Goal: Information Seeking & Learning: Find contact information

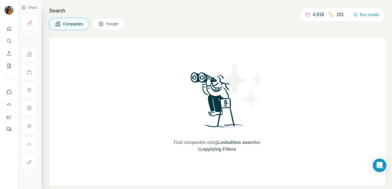
click at [104, 28] on button "People" at bounding box center [108, 24] width 33 height 12
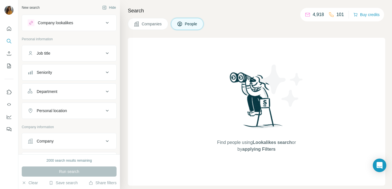
click at [273, 117] on img at bounding box center [256, 102] width 59 height 63
click at [87, 58] on button "Job title" at bounding box center [69, 54] width 94 height 14
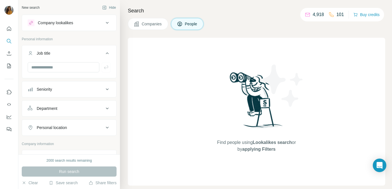
click at [72, 92] on button "Seniority" at bounding box center [69, 90] width 94 height 14
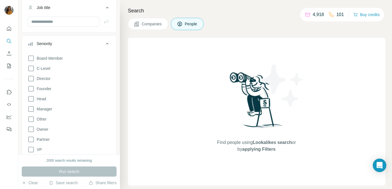
scroll to position [46, 0]
click at [30, 149] on icon at bounding box center [31, 149] width 7 height 7
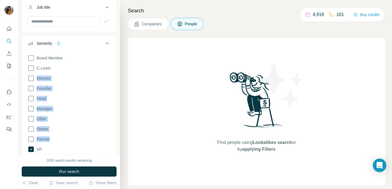
drag, startPoint x: 30, startPoint y: 78, endPoint x: 91, endPoint y: 137, distance: 85.5
click at [91, 137] on div "Board Member C-Level Director Founder Head Manager Other Owner Partner VP Clear…" at bounding box center [69, 106] width 83 height 109
click at [32, 81] on icon at bounding box center [31, 78] width 7 height 7
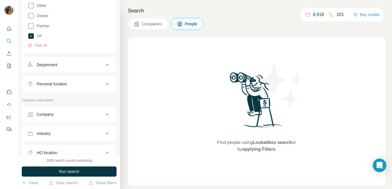
scroll to position [159, 0]
click at [79, 67] on div "Department" at bounding box center [66, 65] width 76 height 6
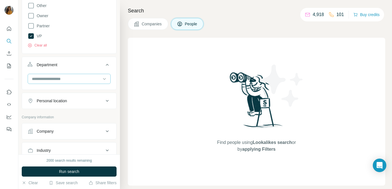
click at [75, 82] on div at bounding box center [66, 79] width 70 height 10
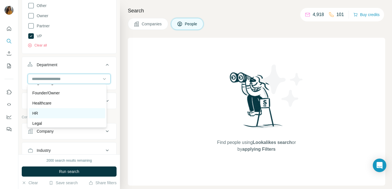
scroll to position [68, 0]
click at [67, 115] on div "HR" at bounding box center [67, 114] width 70 height 6
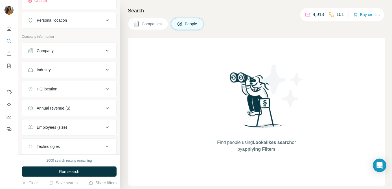
scroll to position [260, 0]
click at [84, 74] on button "Industry" at bounding box center [69, 70] width 94 height 14
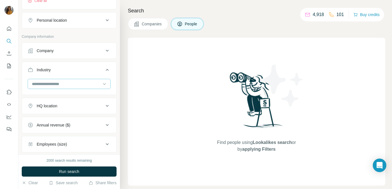
click at [84, 82] on input at bounding box center [66, 84] width 70 height 6
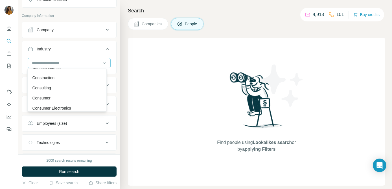
scroll to position [280, 0]
click at [85, 81] on div "Construction" at bounding box center [67, 78] width 70 height 6
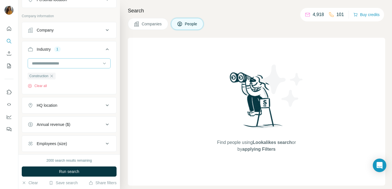
click at [59, 63] on input at bounding box center [66, 63] width 70 height 6
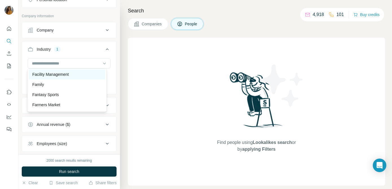
click at [68, 78] on p "Facility Management" at bounding box center [50, 75] width 36 height 6
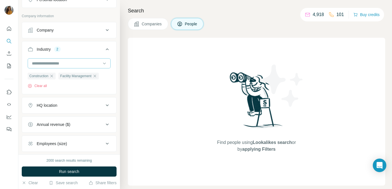
click at [78, 63] on input at bounding box center [66, 63] width 70 height 6
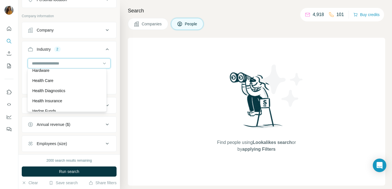
scroll to position [2703, 0]
click at [73, 84] on div "Health Care" at bounding box center [67, 82] width 70 height 6
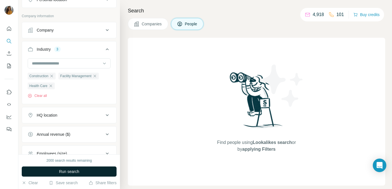
click at [70, 172] on span "Run search" at bounding box center [69, 172] width 20 height 6
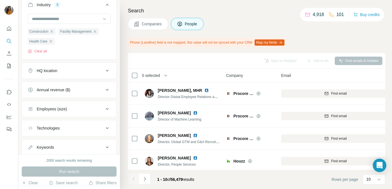
scroll to position [340, 0]
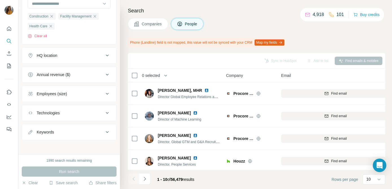
click at [78, 94] on div "Employees (size)" at bounding box center [66, 94] width 76 height 6
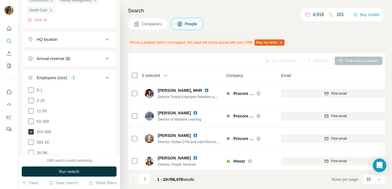
scroll to position [356, 0]
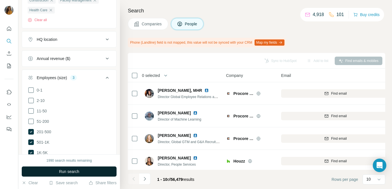
click at [60, 169] on span "Run search" at bounding box center [69, 172] width 20 height 6
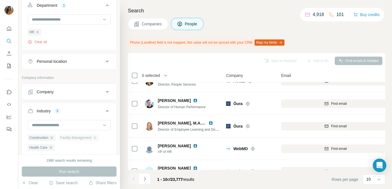
scroll to position [219, 0]
click at [59, 64] on button "Personal location" at bounding box center [69, 62] width 94 height 14
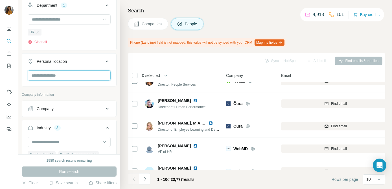
click at [59, 77] on input "text" at bounding box center [69, 75] width 83 height 10
type input "*"
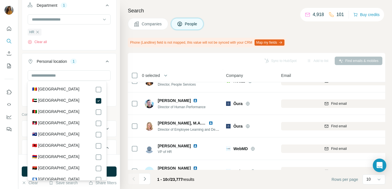
click at [113, 162] on div "1980 search results remaining" at bounding box center [69, 160] width 95 height 5
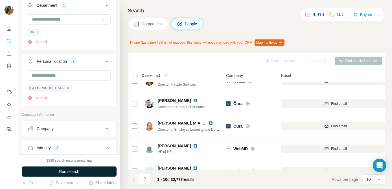
click at [98, 173] on button "Run search" at bounding box center [69, 172] width 95 height 10
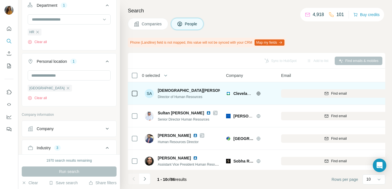
click at [238, 90] on img at bounding box center [240, 90] width 5 height 5
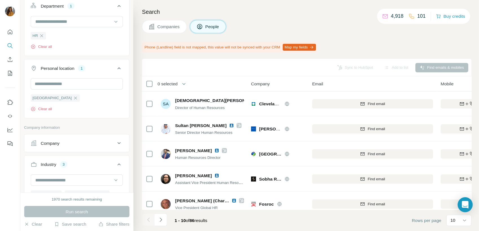
scroll to position [2703, 0]
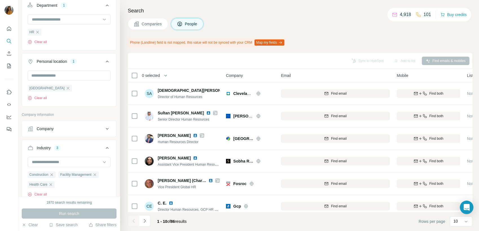
drag, startPoint x: 375, startPoint y: 0, endPoint x: 292, endPoint y: 69, distance: 107.9
click at [292, 69] on th "Email" at bounding box center [335, 76] width 116 height 14
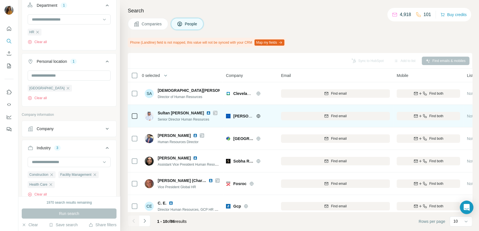
click at [206, 112] on img at bounding box center [208, 113] width 5 height 5
click at [391, 117] on icon "button" at bounding box center [420, 116] width 5 height 5
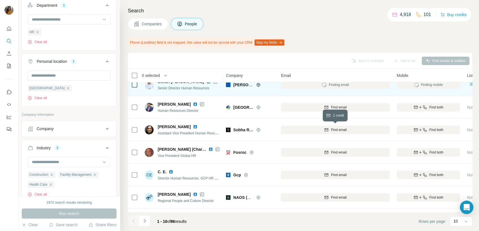
scroll to position [0, 0]
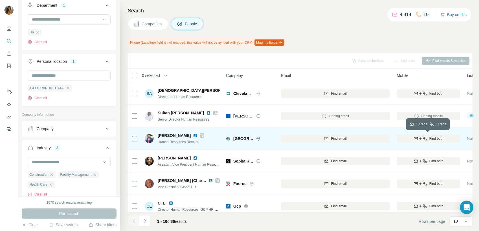
click at [391, 138] on span "Find both" at bounding box center [436, 138] width 14 height 5
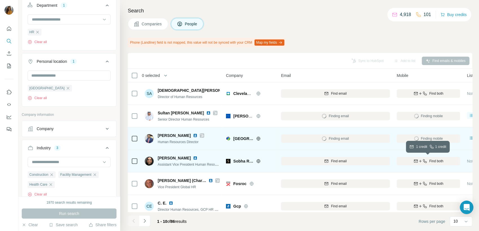
click at [391, 163] on span "Find both" at bounding box center [436, 161] width 14 height 5
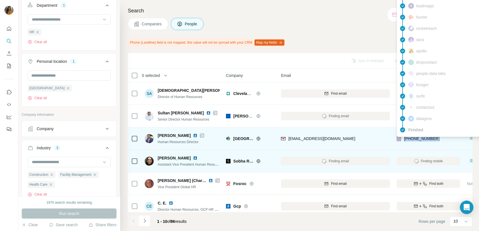
drag, startPoint x: 443, startPoint y: 139, endPoint x: 401, endPoint y: 138, distance: 42.6
click at [391, 138] on div "+971552962082" at bounding box center [427, 139] width 63 height 16
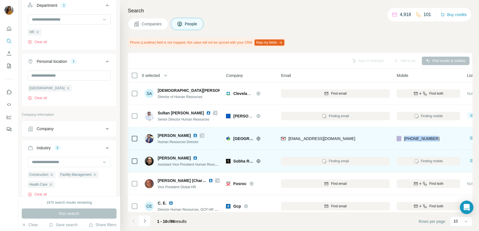
copy div "+971552962082"
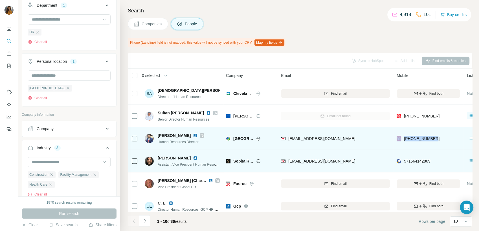
click at [193, 134] on img at bounding box center [195, 135] width 5 height 5
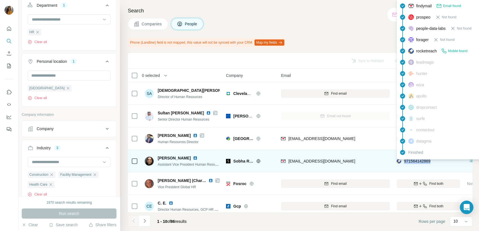
drag, startPoint x: 437, startPoint y: 163, endPoint x: 403, endPoint y: 162, distance: 34.4
click at [391, 162] on div "971564142869" at bounding box center [427, 161] width 63 height 16
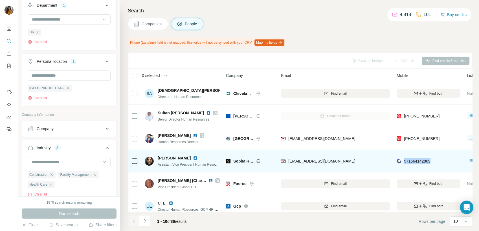
copy span "971564142869"
click at [197, 158] on img at bounding box center [195, 158] width 5 height 5
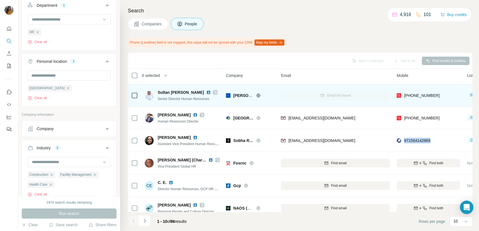
scroll to position [63, 0]
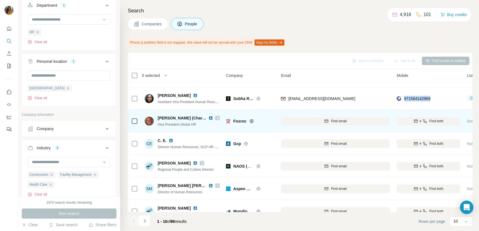
click at [210, 119] on img at bounding box center [210, 118] width 5 height 5
click at [391, 123] on span "Find both" at bounding box center [436, 121] width 14 height 5
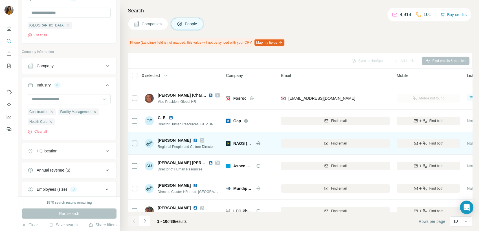
scroll to position [99, 0]
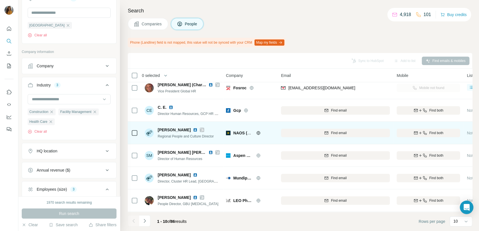
click at [193, 128] on img at bounding box center [195, 130] width 5 height 5
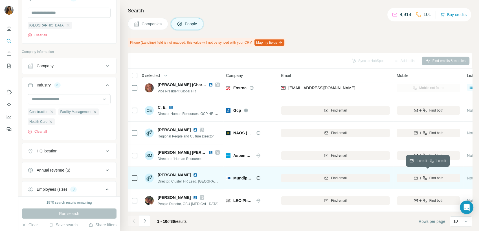
click at [391, 176] on icon "button" at bounding box center [424, 178] width 5 height 5
click at [193, 173] on img at bounding box center [195, 175] width 5 height 5
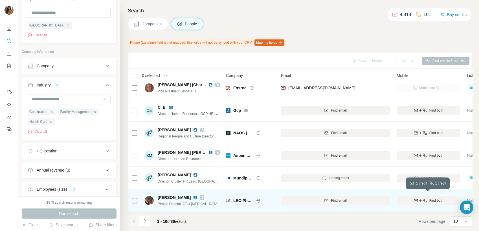
click at [391, 189] on div "Find both" at bounding box center [427, 200] width 63 height 5
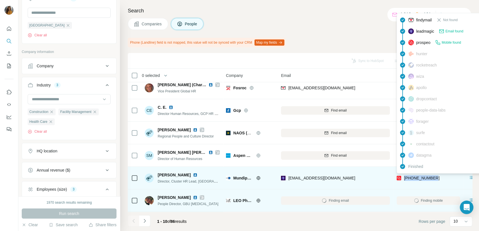
drag, startPoint x: 435, startPoint y: 175, endPoint x: 403, endPoint y: 177, distance: 31.6
click at [391, 177] on div "+971567243116" at bounding box center [427, 178] width 63 height 16
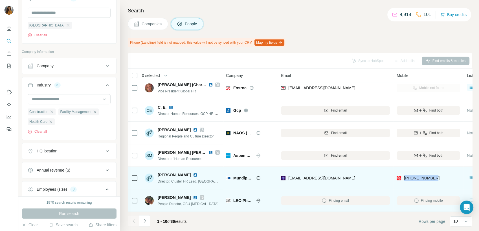
copy span "+971567243116"
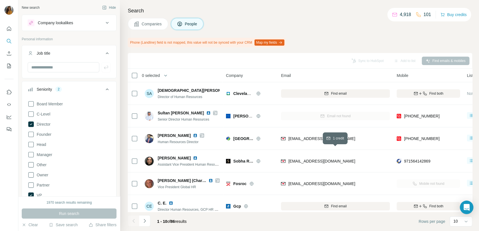
scroll to position [2703, 0]
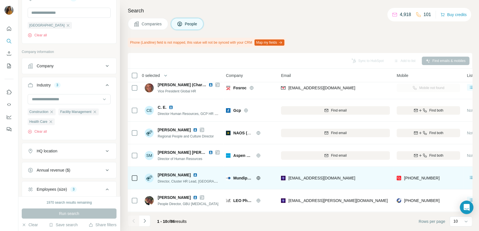
click at [358, 176] on div "inga.grigaite@mundipharma.com" at bounding box center [335, 178] width 109 height 16
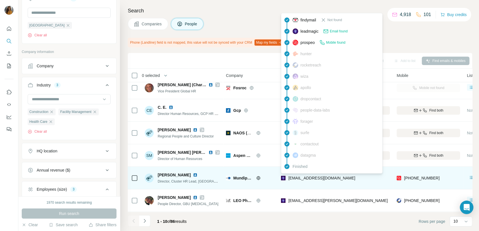
drag, startPoint x: 355, startPoint y: 177, endPoint x: 286, endPoint y: 179, distance: 69.1
click at [286, 178] on div "inga.grigaite@mundipharma.com" at bounding box center [335, 178] width 109 height 16
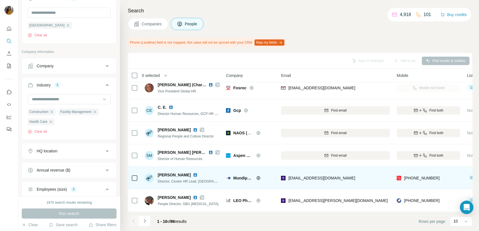
drag, startPoint x: 286, startPoint y: 179, endPoint x: 365, endPoint y: 180, distance: 79.5
click at [365, 180] on div "inga.grigaite@mundipharma.com" at bounding box center [335, 178] width 109 height 16
click at [360, 179] on div "inga.grigaite@mundipharma.com" at bounding box center [335, 178] width 109 height 16
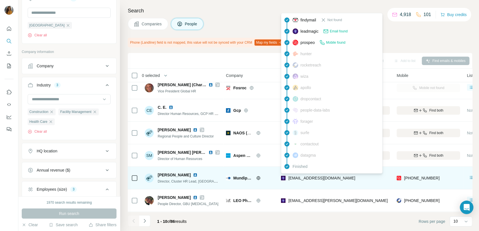
drag, startPoint x: 355, startPoint y: 174, endPoint x: 288, endPoint y: 177, distance: 66.6
click at [288, 177] on div "inga.grigaite@mundipharma.com" at bounding box center [335, 178] width 109 height 16
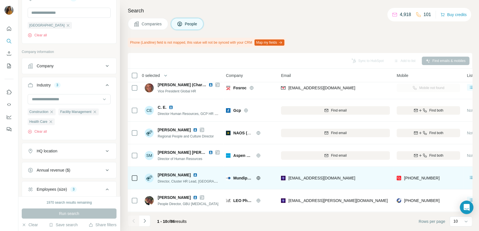
copy span "inga.grigaite@mundipharma.com"
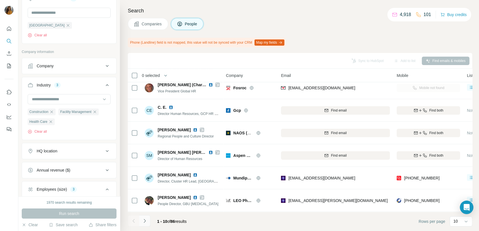
click at [145, 222] on icon "Navigate to next page" at bounding box center [145, 221] width 6 height 6
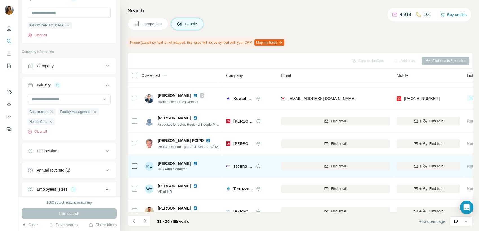
scroll to position [99, 0]
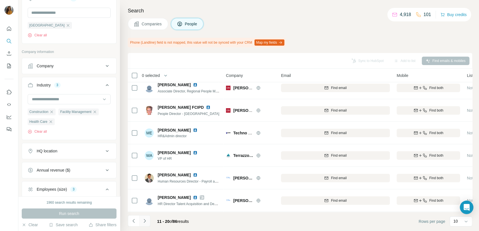
click at [145, 223] on icon "Navigate to next page" at bounding box center [145, 221] width 6 height 6
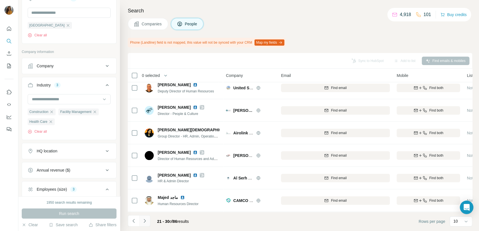
click at [146, 222] on icon "Navigate to next page" at bounding box center [145, 221] width 6 height 6
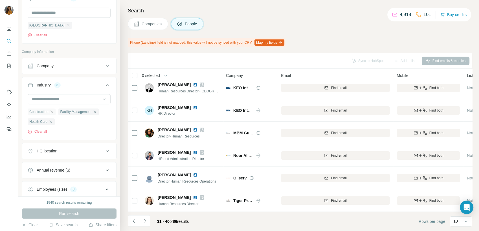
click at [54, 114] on icon "button" at bounding box center [51, 112] width 5 height 5
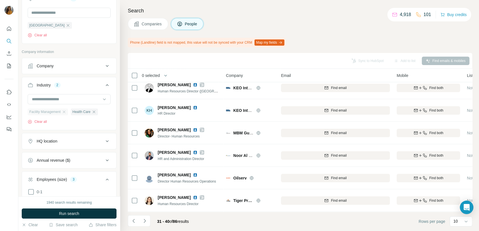
click at [63, 112] on div "Facility Management" at bounding box center [48, 112] width 40 height 7
click at [66, 112] on icon "button" at bounding box center [64, 112] width 5 height 5
click at [53, 113] on icon "button" at bounding box center [50, 112] width 5 height 5
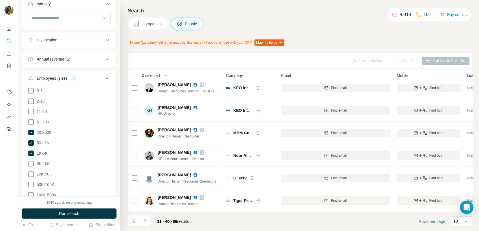
scroll to position [375, 0]
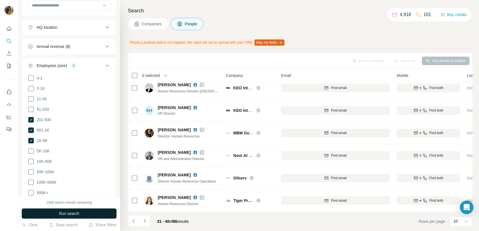
click at [69, 211] on span "Run search" at bounding box center [69, 214] width 20 height 6
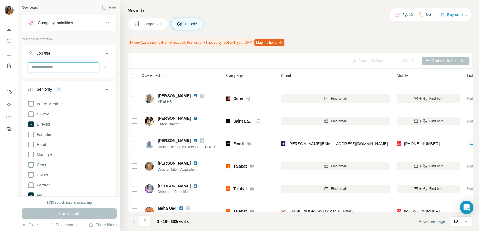
click at [48, 68] on input "text" at bounding box center [64, 67] width 72 height 10
type input "**********"
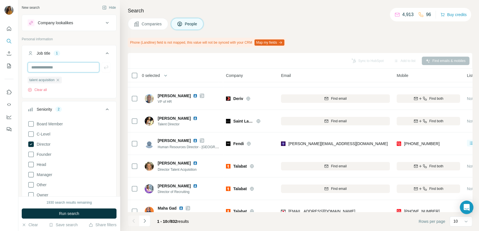
click at [58, 69] on input "text" at bounding box center [64, 67] width 72 height 10
type input "**********"
click at [103, 68] on icon "button" at bounding box center [106, 68] width 6 height 6
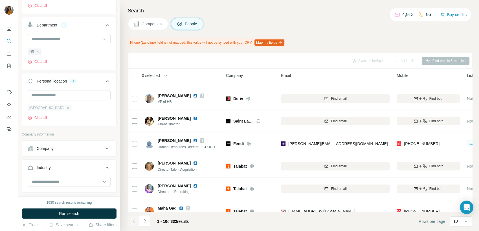
scroll to position [282, 0]
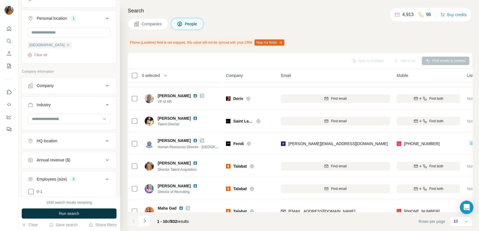
click at [77, 89] on button "Company" at bounding box center [69, 86] width 94 height 14
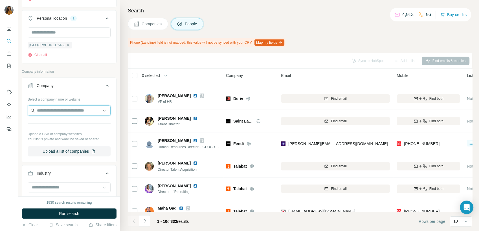
click at [78, 112] on input "text" at bounding box center [69, 110] width 83 height 10
type input "*"
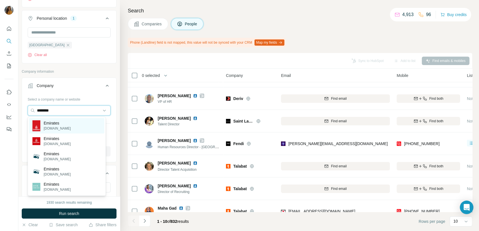
type input "********"
click at [71, 131] on div "Emirates [DOMAIN_NAME]" at bounding box center [66, 126] width 75 height 16
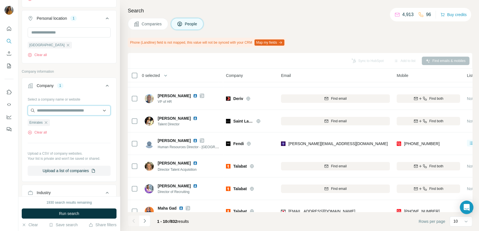
click at [43, 108] on input "text" at bounding box center [69, 110] width 83 height 10
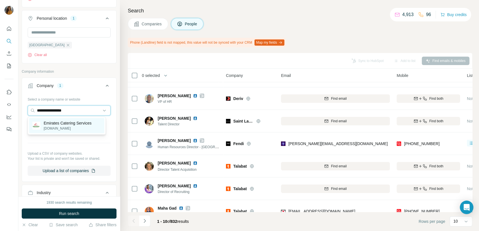
type input "**********"
click at [56, 125] on p "Emirates Catering Services" at bounding box center [68, 123] width 48 height 6
click at [51, 111] on input "text" at bounding box center [69, 110] width 83 height 10
type input "*"
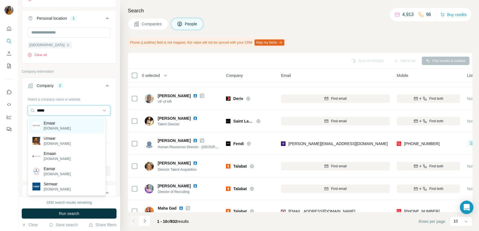
type input "*****"
click at [67, 122] on div "Emaar emaar.com" at bounding box center [66, 125] width 75 height 15
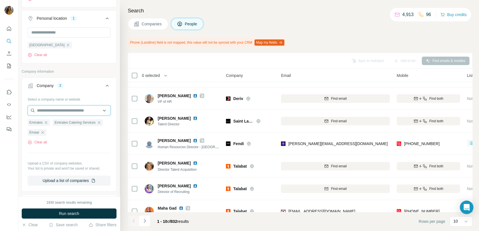
click at [45, 109] on input "text" at bounding box center [69, 110] width 83 height 10
type input "**********"
click at [65, 123] on p "Chalhoub Group" at bounding box center [58, 123] width 29 height 6
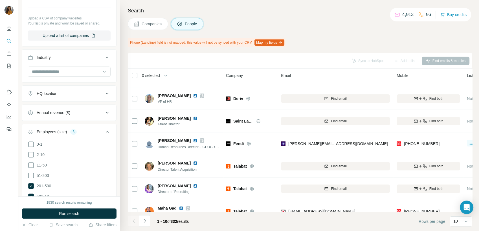
scroll to position [501, 0]
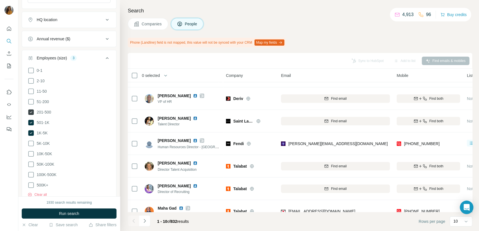
click at [48, 114] on span "201-500" at bounding box center [42, 112] width 17 height 6
click at [45, 122] on span "501-1K" at bounding box center [41, 123] width 15 height 6
click at [43, 130] on span "1K-5K" at bounding box center [40, 133] width 13 height 6
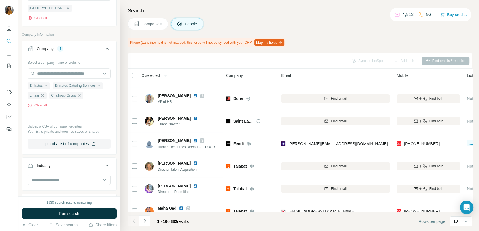
scroll to position [282, 0]
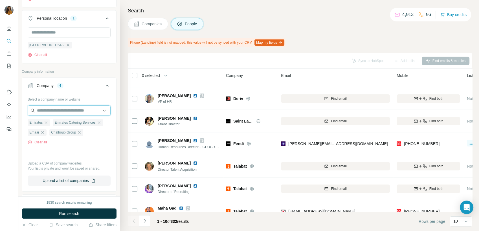
click at [36, 111] on input "text" at bounding box center [69, 110] width 83 height 10
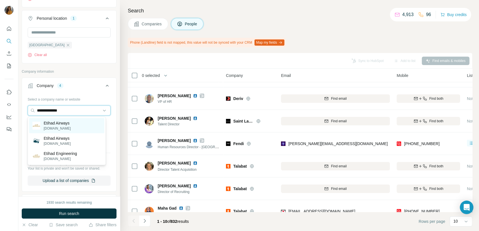
type input "**********"
click at [56, 123] on p "Etihad Airways" at bounding box center [57, 123] width 27 height 6
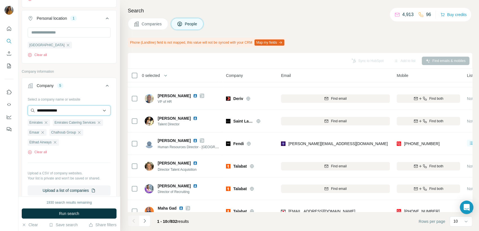
click at [72, 113] on input "**********" at bounding box center [69, 110] width 83 height 10
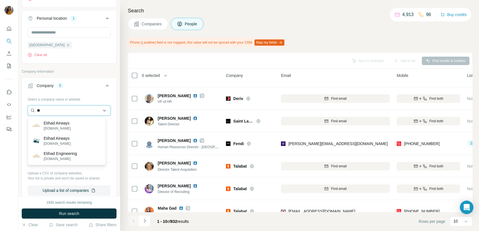
type input "*"
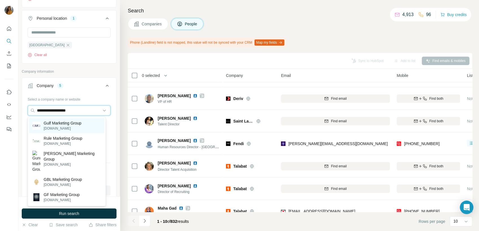
type input "**********"
click at [68, 121] on p "Gulf Marketing Group" at bounding box center [63, 123] width 38 height 6
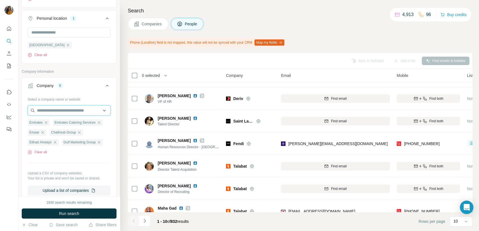
click at [61, 107] on input "text" at bounding box center [69, 110] width 83 height 10
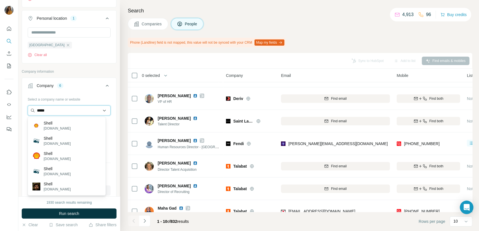
type input "*****"
click at [51, 124] on p "Shell" at bounding box center [57, 123] width 27 height 6
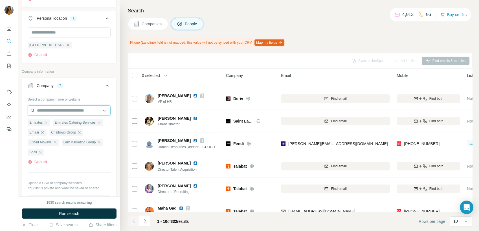
click at [52, 110] on input "text" at bounding box center [69, 110] width 83 height 10
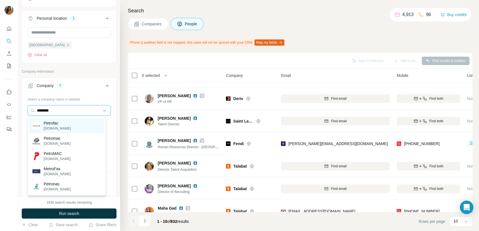
type input "********"
click at [67, 121] on div "Petrofac petrofac.com" at bounding box center [66, 125] width 75 height 15
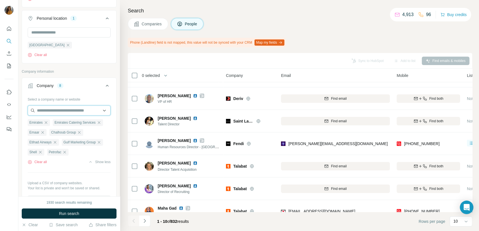
click at [53, 114] on input "text" at bounding box center [69, 110] width 83 height 10
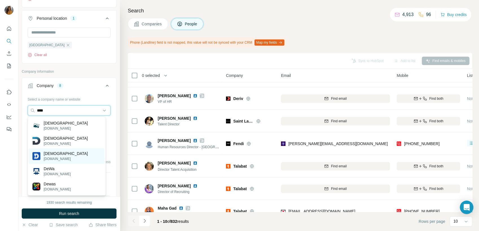
type input "****"
click at [63, 152] on div "Dewa dewa.com" at bounding box center [66, 156] width 75 height 15
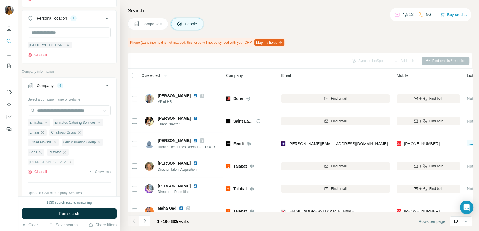
click at [68, 163] on icon "button" at bounding box center [70, 162] width 5 height 5
click at [57, 110] on input "text" at bounding box center [69, 110] width 83 height 10
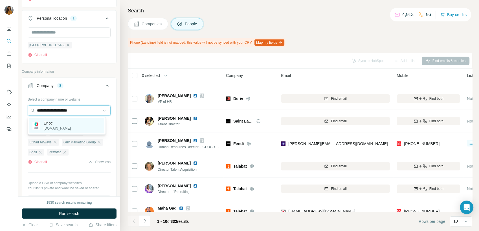
type input "**********"
click at [50, 125] on p "Enoc" at bounding box center [57, 123] width 27 height 6
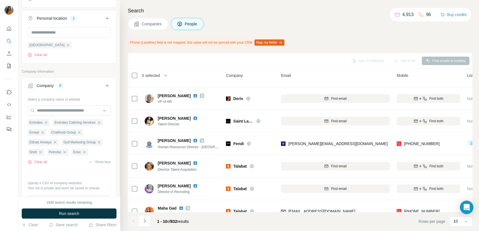
click at [57, 212] on button "Run search" at bounding box center [69, 214] width 95 height 10
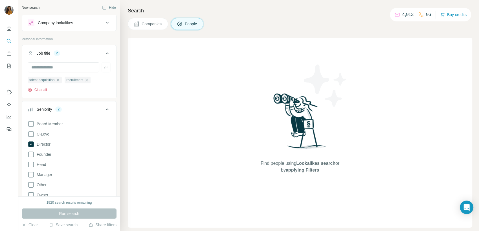
click at [29, 89] on icon "button" at bounding box center [30, 90] width 5 height 5
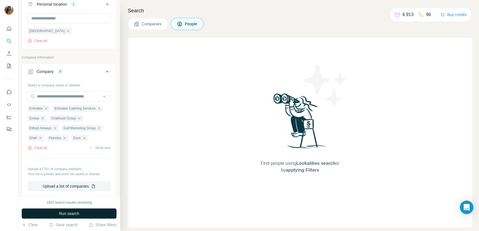
scroll to position [282, 0]
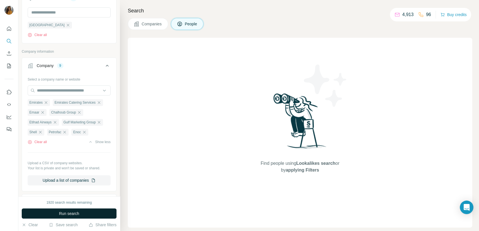
click at [74, 214] on span "Run search" at bounding box center [69, 214] width 20 height 6
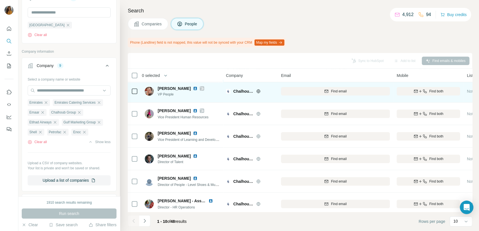
scroll to position [63, 0]
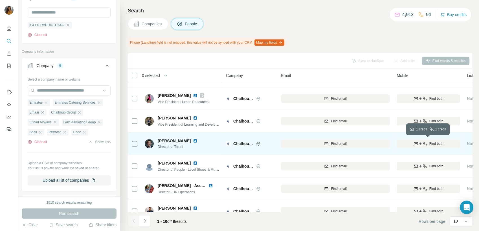
click at [444, 145] on div "Find both" at bounding box center [427, 143] width 63 height 5
click at [184, 140] on span "Dustin Woods" at bounding box center [174, 141] width 33 height 6
click at [193, 140] on img at bounding box center [195, 141] width 5 height 5
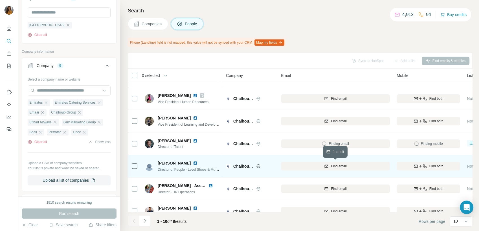
scroll to position [94, 0]
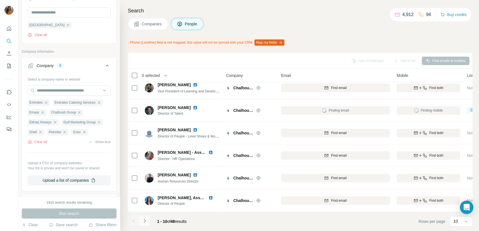
scroll to position [99, 0]
click at [145, 221] on icon "Navigate to next page" at bounding box center [145, 221] width 6 height 6
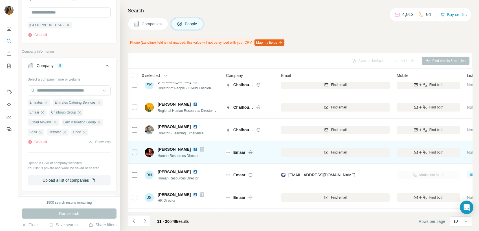
scroll to position [63, 0]
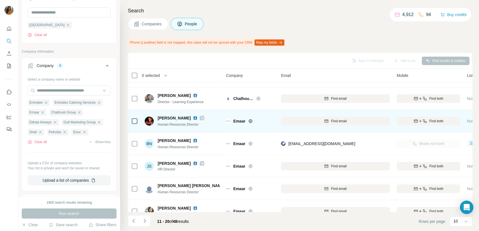
click at [193, 118] on img at bounding box center [195, 118] width 5 height 5
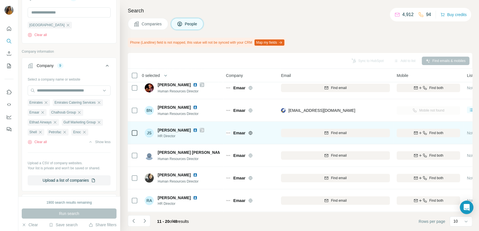
scroll to position [99, 0]
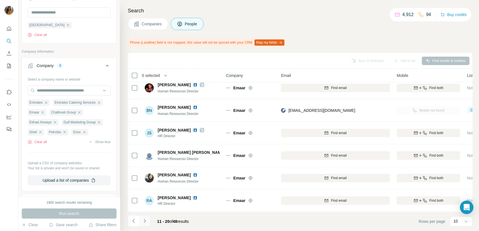
click at [143, 221] on icon "Navigate to next page" at bounding box center [145, 221] width 6 height 6
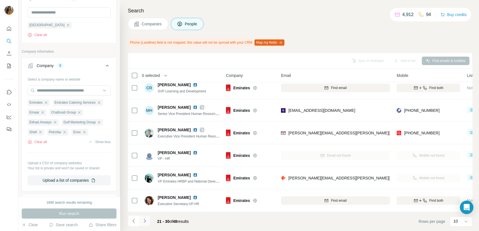
click at [146, 221] on icon "Navigate to next page" at bounding box center [145, 221] width 6 height 6
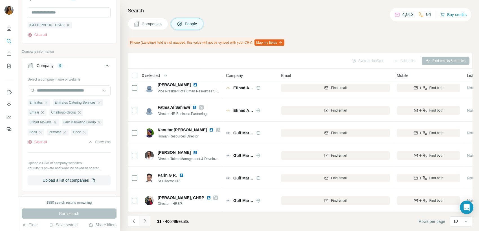
click at [143, 221] on icon "Navigate to next page" at bounding box center [145, 221] width 6 height 6
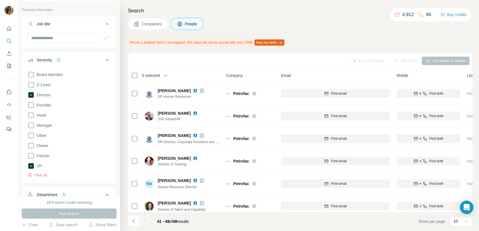
scroll to position [0, 0]
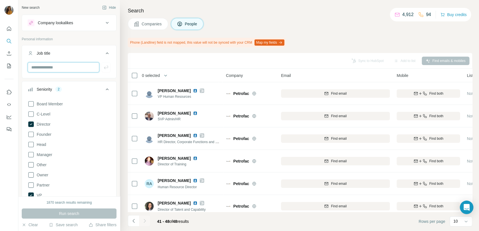
click at [54, 71] on input "text" at bounding box center [64, 67] width 72 height 10
type input "**********"
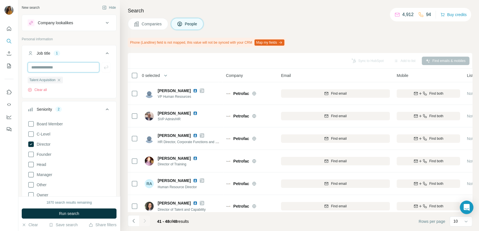
click at [54, 71] on input "text" at bounding box center [64, 67] width 72 height 10
type input "**********"
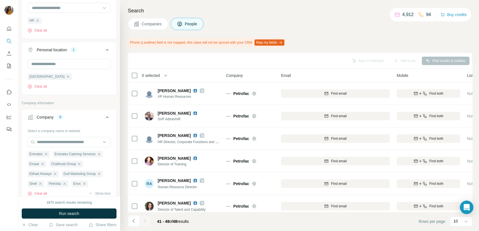
scroll to position [156, 0]
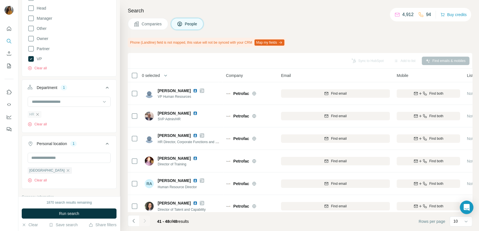
click at [35, 115] on icon "button" at bounding box center [37, 114] width 5 height 5
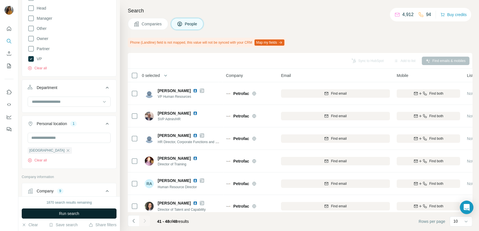
scroll to position [63, 0]
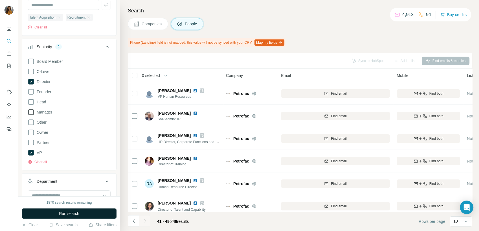
click at [33, 112] on icon at bounding box center [31, 112] width 6 height 6
click at [77, 214] on span "Run search" at bounding box center [69, 214] width 20 height 6
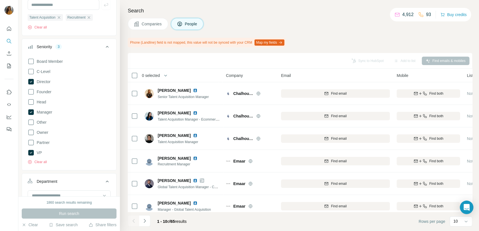
drag, startPoint x: 188, startPoint y: 90, endPoint x: 196, endPoint y: 5, distance: 85.5
click at [183, 88] on span "[PERSON_NAME]" at bounding box center [174, 91] width 33 height 6
click at [193, 90] on img at bounding box center [195, 90] width 5 height 5
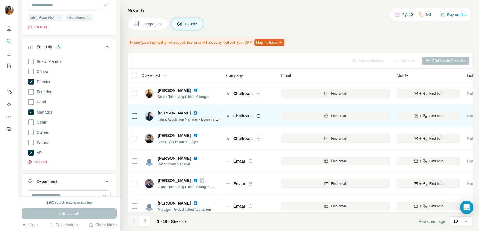
click at [424, 94] on icon "button" at bounding box center [424, 93] width 5 height 5
click at [431, 116] on span "Find both" at bounding box center [436, 116] width 14 height 5
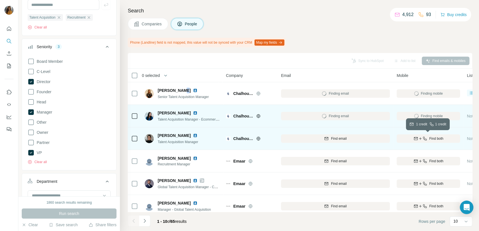
click at [431, 138] on span "Find both" at bounding box center [436, 138] width 14 height 5
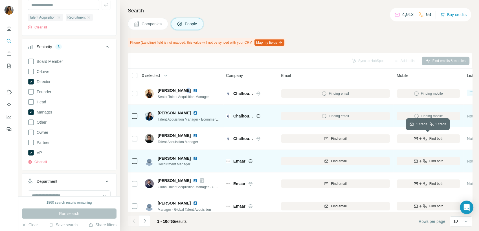
click at [419, 161] on icon "button" at bounding box center [420, 161] width 3 height 0
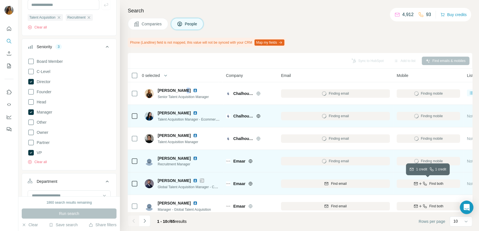
click at [429, 185] on span "Find both" at bounding box center [436, 183] width 14 height 5
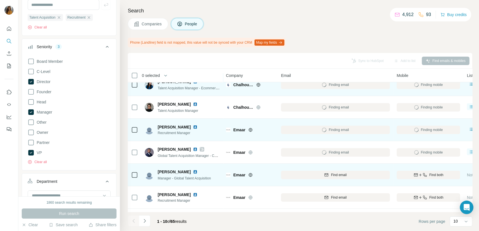
click at [434, 176] on span "Find both" at bounding box center [436, 175] width 14 height 5
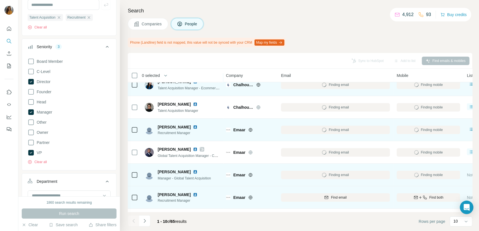
scroll to position [63, 0]
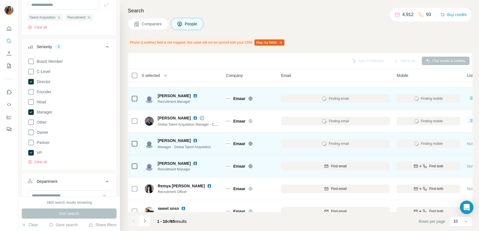
click at [427, 165] on div "Find both" at bounding box center [427, 166] width 63 height 5
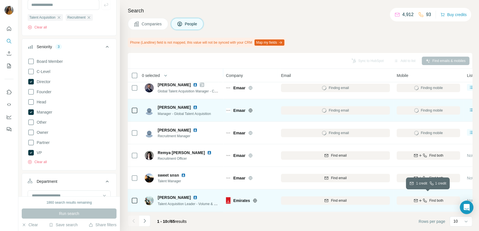
click at [440, 200] on span "Find both" at bounding box center [436, 200] width 14 height 5
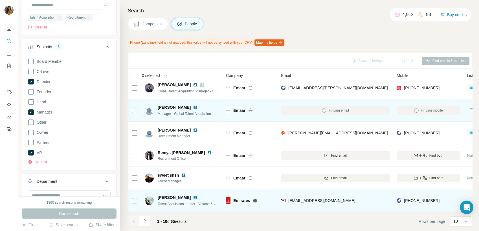
click at [193, 195] on img at bounding box center [195, 197] width 5 height 5
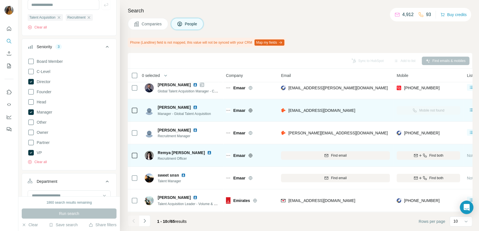
click at [430, 153] on span "Find both" at bounding box center [436, 155] width 14 height 5
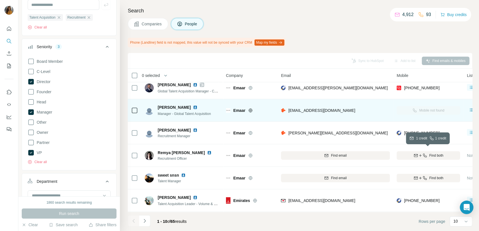
click at [207, 151] on img at bounding box center [209, 153] width 5 height 5
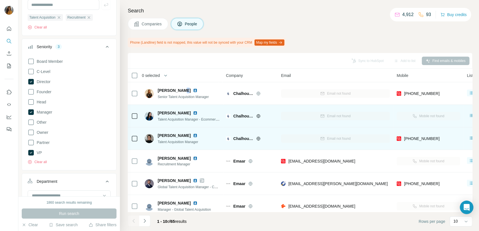
click at [193, 135] on img at bounding box center [195, 135] width 5 height 5
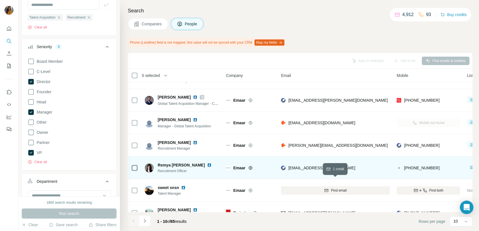
scroll to position [94, 0]
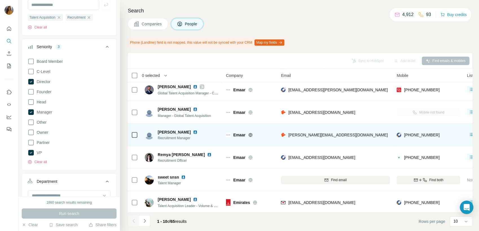
click at [193, 132] on img at bounding box center [195, 132] width 5 height 5
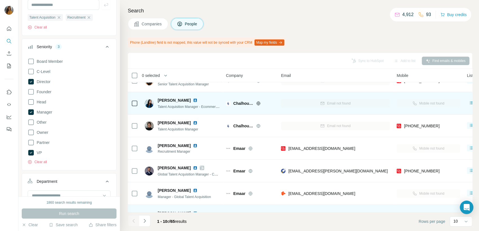
scroll to position [0, 0]
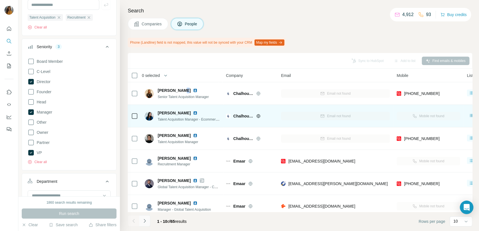
click at [143, 221] on icon "Navigate to next page" at bounding box center [145, 221] width 6 height 6
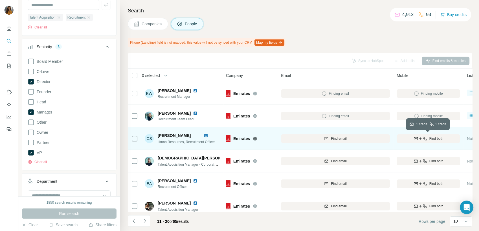
click at [429, 137] on span "Find both" at bounding box center [436, 138] width 14 height 5
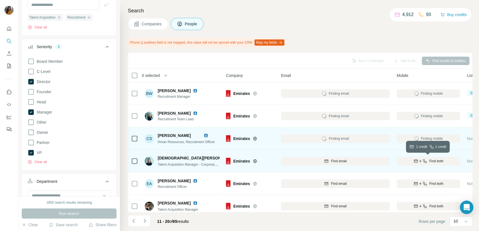
click at [429, 163] on span "Find both" at bounding box center [436, 161] width 14 height 5
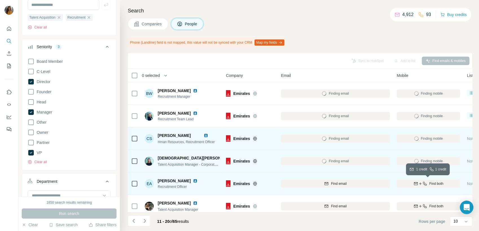
scroll to position [63, 0]
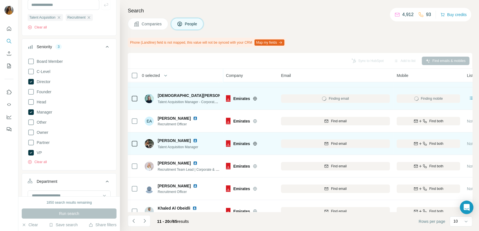
click at [434, 141] on span "Find both" at bounding box center [436, 143] width 14 height 5
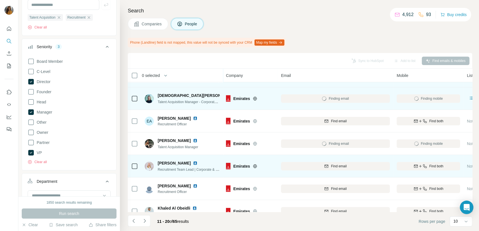
click at [429, 166] on span "Find both" at bounding box center [436, 166] width 14 height 5
click at [134, 222] on icon "Navigate to previous page" at bounding box center [134, 221] width 6 height 6
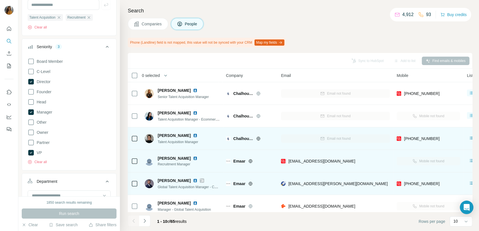
scroll to position [99, 0]
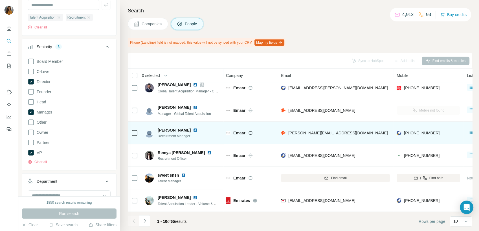
drag, startPoint x: 144, startPoint y: 222, endPoint x: 151, endPoint y: 229, distance: 9.6
click at [144, 222] on icon "Navigate to next page" at bounding box center [144, 221] width 2 height 4
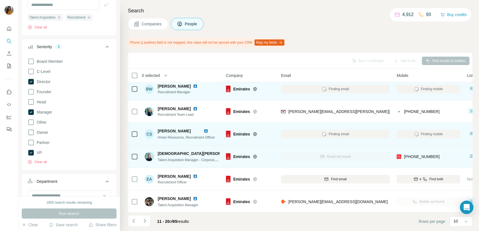
scroll to position [0, 0]
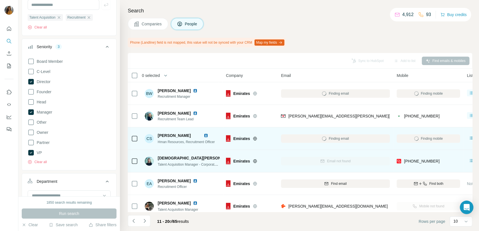
click at [238, 158] on img at bounding box center [240, 158] width 5 height 5
click at [238, 159] on img at bounding box center [240, 158] width 5 height 5
click at [238, 158] on img at bounding box center [240, 158] width 5 height 5
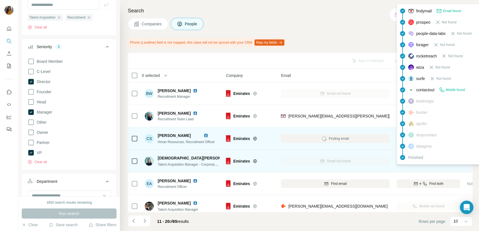
scroll to position [63, 0]
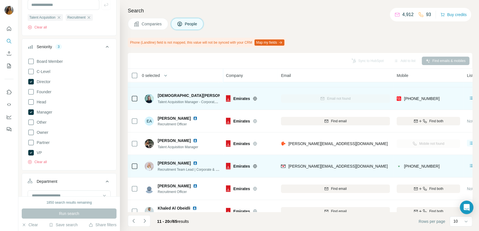
click at [193, 164] on img at bounding box center [195, 163] width 5 height 5
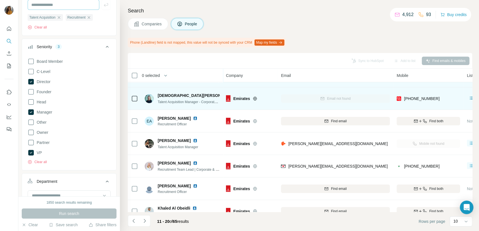
click at [432, 176] on td "+971585181180" at bounding box center [428, 166] width 70 height 23
click at [432, 175] on td "+971585181180" at bounding box center [428, 166] width 70 height 23
click at [425, 174] on div "+971585181180" at bounding box center [427, 166] width 63 height 16
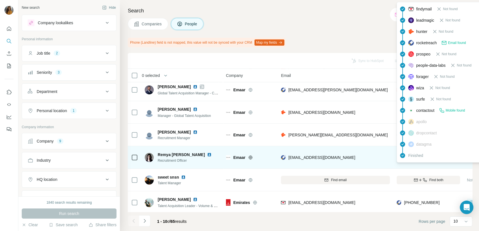
scroll to position [99, 0]
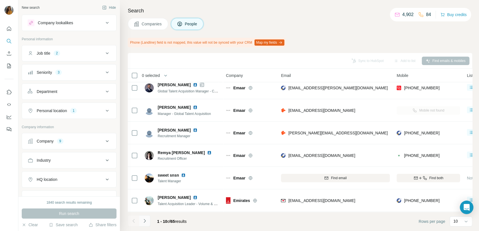
click at [143, 221] on icon "Navigate to next page" at bounding box center [145, 221] width 6 height 6
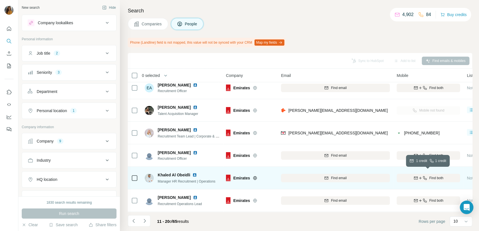
click at [423, 176] on icon "button" at bounding box center [424, 178] width 5 height 5
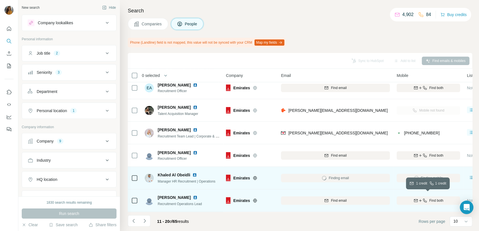
click at [435, 200] on span "Find both" at bounding box center [436, 200] width 14 height 5
click at [191, 172] on div "Khaled Al Obeidli" at bounding box center [187, 175] width 58 height 6
click at [193, 173] on img at bounding box center [194, 175] width 5 height 5
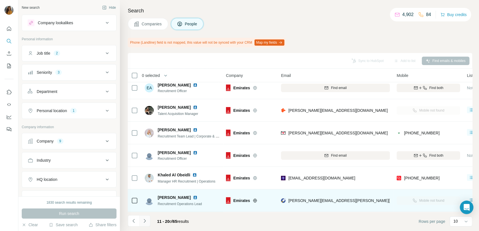
click at [145, 221] on icon "Navigate to next page" at bounding box center [145, 221] width 6 height 6
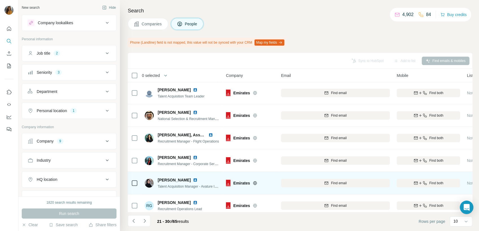
scroll to position [0, 0]
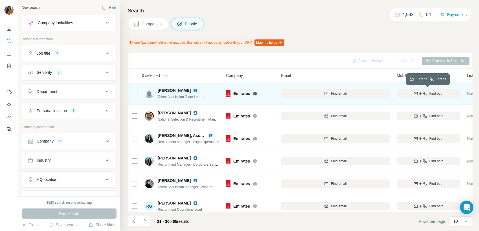
click at [437, 94] on span "Find both" at bounding box center [436, 93] width 14 height 5
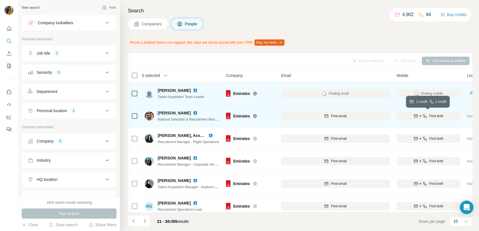
click at [432, 116] on span "Find both" at bounding box center [436, 116] width 14 height 5
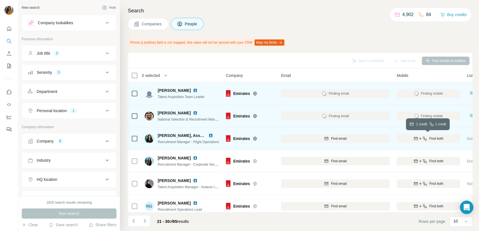
click at [432, 138] on span "Find both" at bounding box center [436, 138] width 14 height 5
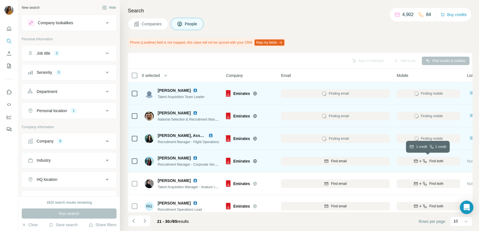
click at [419, 157] on button "Find both" at bounding box center [427, 161] width 63 height 8
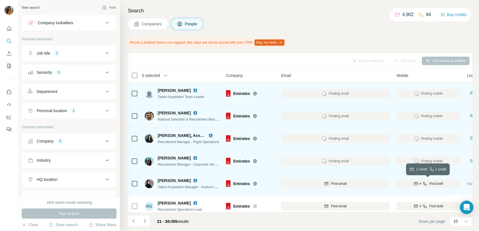
click at [434, 184] on span "Find both" at bounding box center [436, 183] width 14 height 5
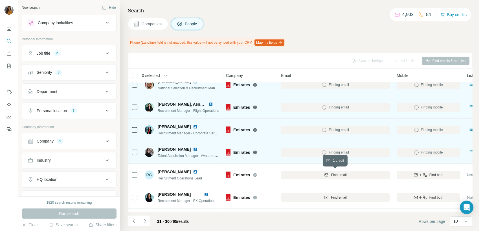
scroll to position [63, 0]
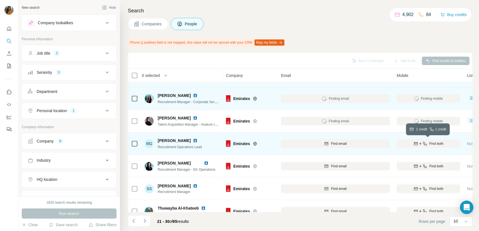
click at [432, 145] on span "Find both" at bounding box center [436, 143] width 14 height 5
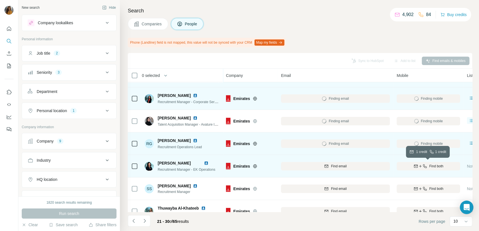
click at [430, 166] on span "Find both" at bounding box center [436, 166] width 14 height 5
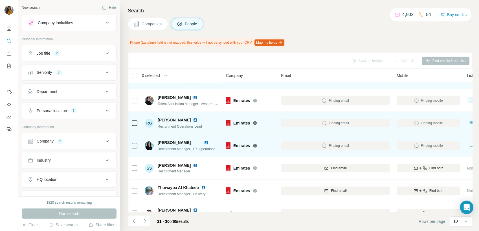
scroll to position [94, 0]
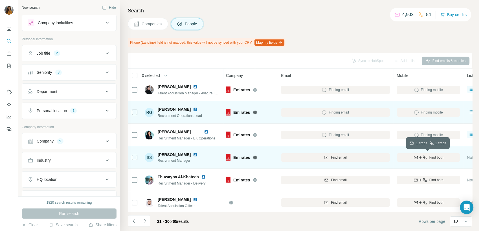
click at [434, 159] on span "Find both" at bounding box center [436, 157] width 14 height 5
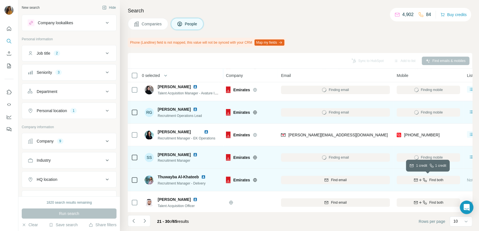
click at [428, 178] on div "Find both" at bounding box center [427, 180] width 63 height 5
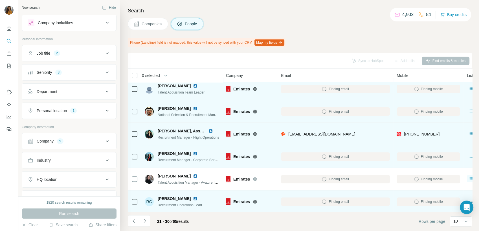
scroll to position [0, 0]
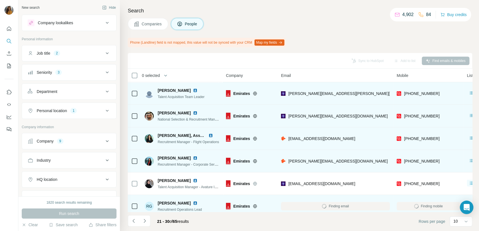
click at [196, 90] on img at bounding box center [195, 90] width 5 height 5
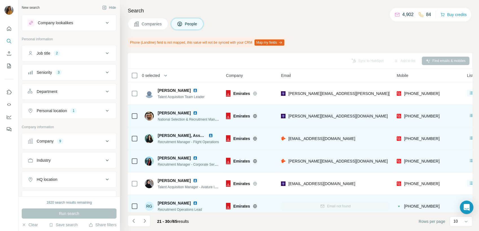
click at [197, 113] on img at bounding box center [195, 113] width 5 height 5
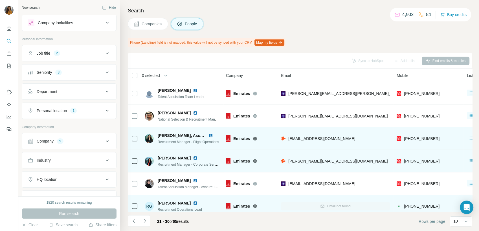
click at [209, 135] on img at bounding box center [210, 135] width 5 height 5
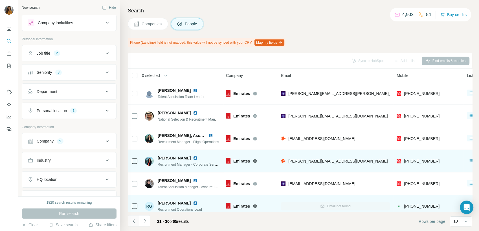
click at [134, 224] on button "Navigate to previous page" at bounding box center [133, 220] width 11 height 11
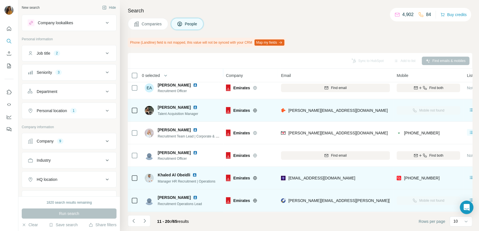
scroll to position [99, 0]
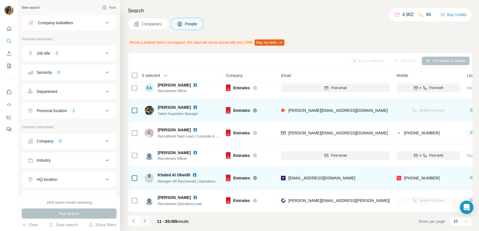
click at [144, 222] on icon "Navigate to next page" at bounding box center [144, 221] width 2 height 4
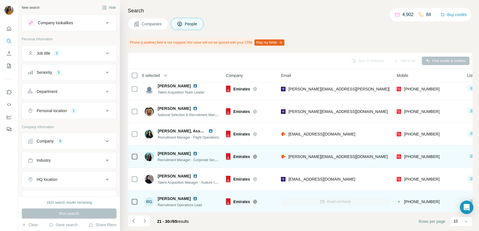
scroll to position [0, 0]
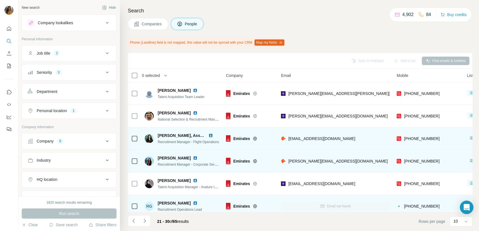
click at [209, 135] on img at bounding box center [210, 135] width 5 height 5
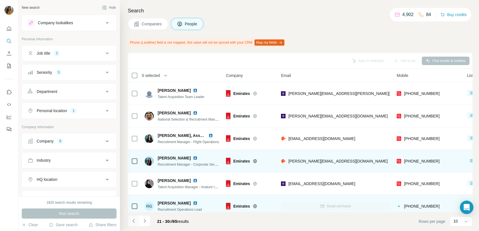
click at [133, 223] on icon "Navigate to previous page" at bounding box center [134, 221] width 6 height 6
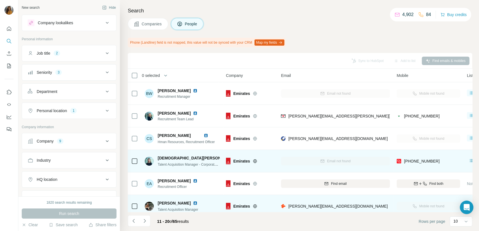
click at [238, 158] on img at bounding box center [240, 158] width 5 height 5
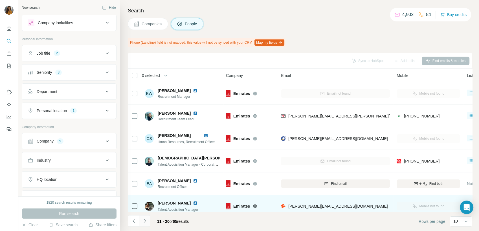
click at [144, 220] on icon "Navigate to next page" at bounding box center [144, 221] width 2 height 4
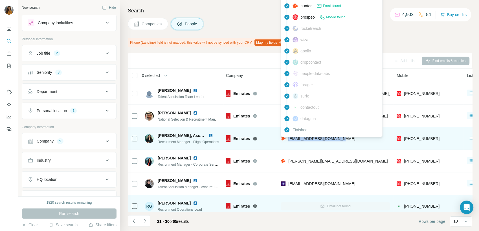
drag, startPoint x: 351, startPoint y: 140, endPoint x: 289, endPoint y: 139, distance: 62.6
click at [289, 139] on div "[EMAIL_ADDRESS][DOMAIN_NAME]" at bounding box center [335, 139] width 109 height 16
copy span "[EMAIL_ADDRESS][DOMAIN_NAME]"
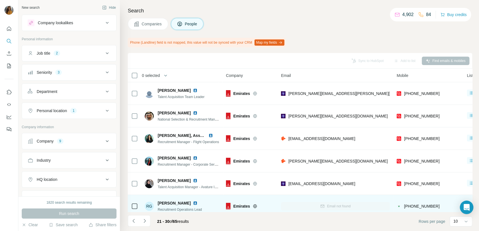
click at [202, 69] on th "0 selected" at bounding box center [173, 76] width 90 height 14
click at [61, 142] on div "9" at bounding box center [60, 141] width 6 height 5
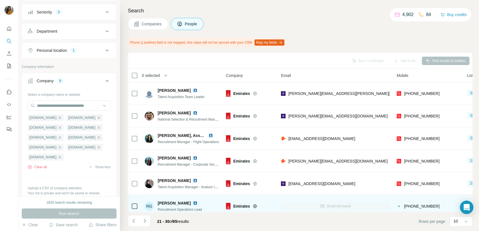
scroll to position [63, 0]
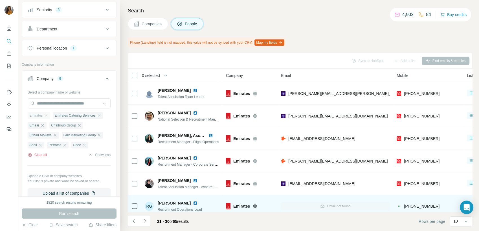
click at [45, 114] on icon "button" at bounding box center [46, 115] width 5 height 5
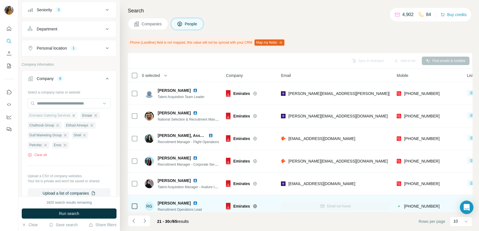
click at [75, 116] on icon "button" at bounding box center [73, 115] width 5 height 5
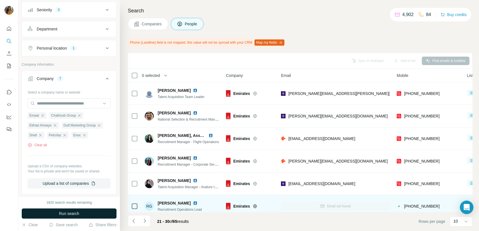
click at [69, 213] on span "Run search" at bounding box center [69, 214] width 20 height 6
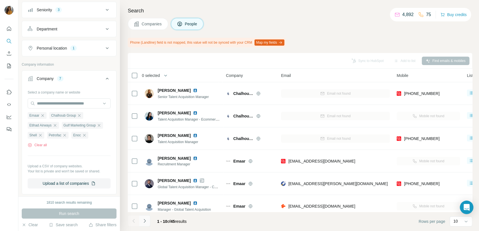
click at [144, 222] on icon "Navigate to next page" at bounding box center [145, 221] width 6 height 6
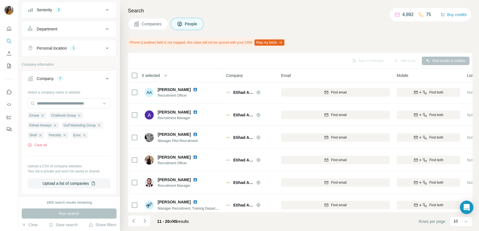
scroll to position [99, 0]
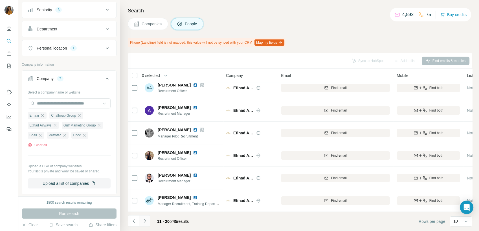
click at [144, 223] on icon "Navigate to next page" at bounding box center [145, 221] width 6 height 6
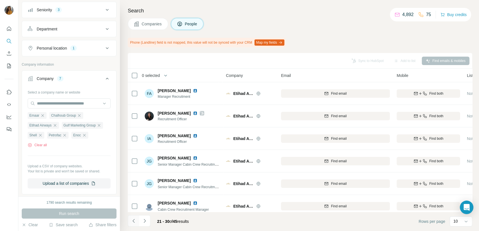
click at [135, 223] on icon "Navigate to previous page" at bounding box center [134, 221] width 6 height 6
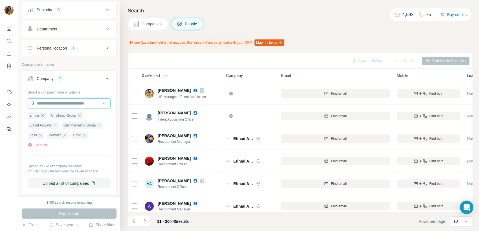
click at [52, 107] on input "text" at bounding box center [69, 103] width 83 height 10
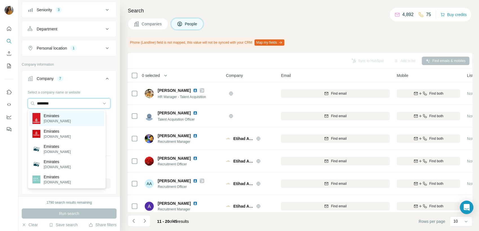
type input "********"
click at [52, 121] on p "[DOMAIN_NAME]" at bounding box center [57, 121] width 27 height 5
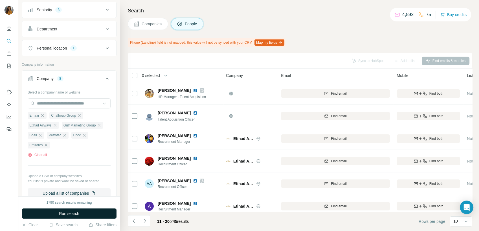
click at [63, 213] on span "Run search" at bounding box center [69, 214] width 20 height 6
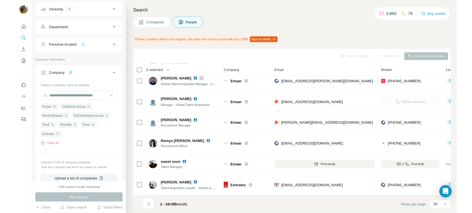
scroll to position [99, 0]
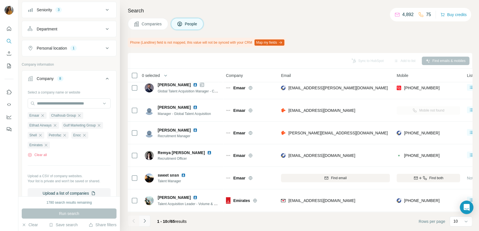
click at [144, 220] on icon "Navigate to next page" at bounding box center [144, 221] width 2 height 4
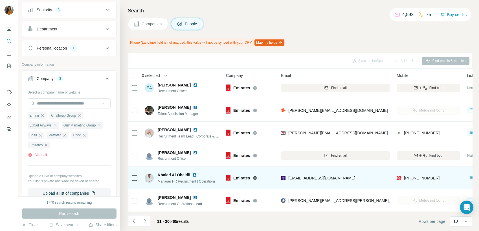
click at [193, 173] on img at bounding box center [194, 175] width 5 height 5
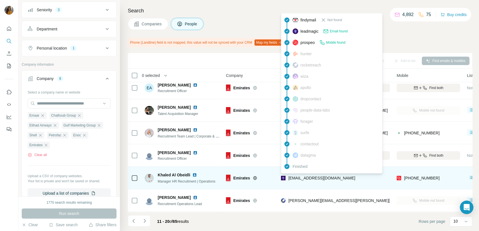
drag, startPoint x: 342, startPoint y: 175, endPoint x: 289, endPoint y: 177, distance: 53.0
click at [289, 177] on div "[EMAIL_ADDRESS][DOMAIN_NAME]" at bounding box center [335, 178] width 109 height 16
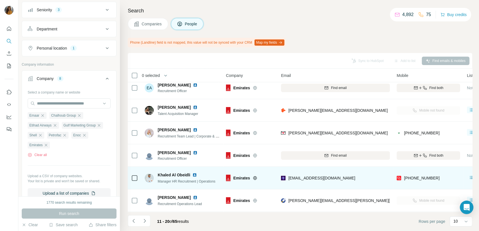
copy span "[EMAIL_ADDRESS][DOMAIN_NAME]"
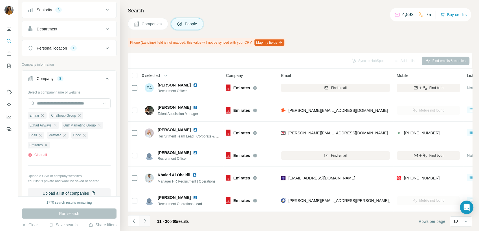
click at [142, 222] on icon "Navigate to next page" at bounding box center [145, 221] width 6 height 6
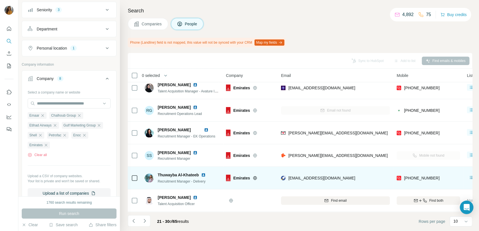
click at [205, 173] on img at bounding box center [203, 175] width 5 height 5
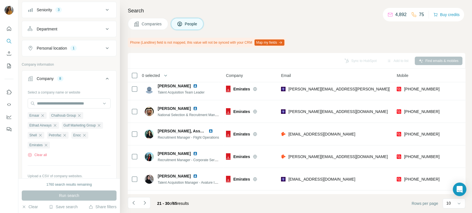
scroll to position [0, 0]
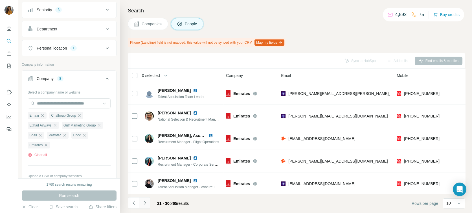
click at [143, 204] on icon "Navigate to next page" at bounding box center [145, 203] width 6 height 6
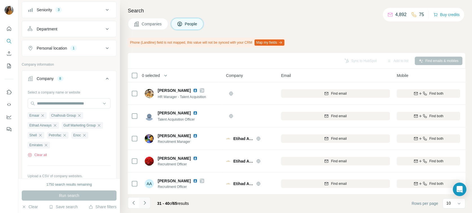
click at [142, 201] on icon "Navigate to next page" at bounding box center [145, 203] width 6 height 6
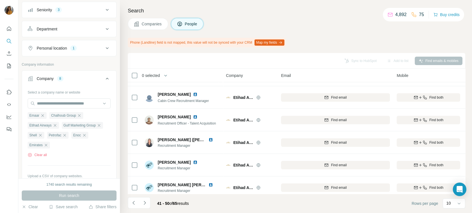
scroll to position [117, 0]
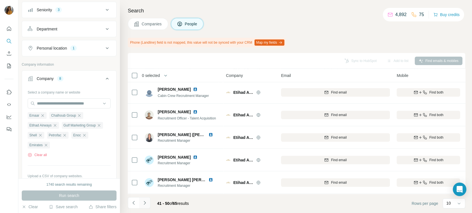
click at [148, 201] on button "Navigate to next page" at bounding box center [144, 202] width 11 height 11
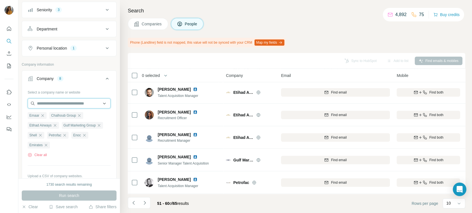
click at [65, 102] on input "text" at bounding box center [69, 103] width 83 height 10
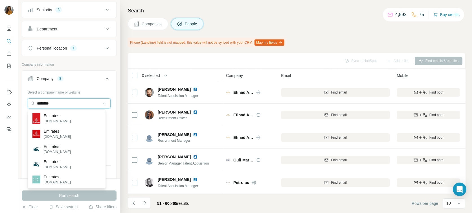
type input "********"
click at [101, 102] on input "********" at bounding box center [69, 103] width 83 height 10
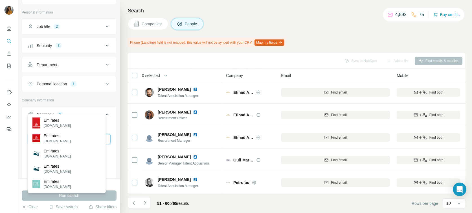
scroll to position [0, 0]
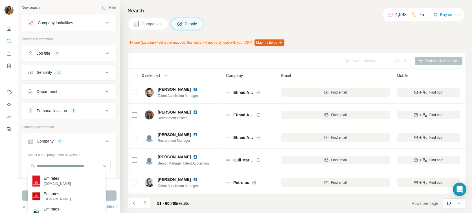
click at [65, 48] on button "Job title 2" at bounding box center [69, 54] width 94 height 14
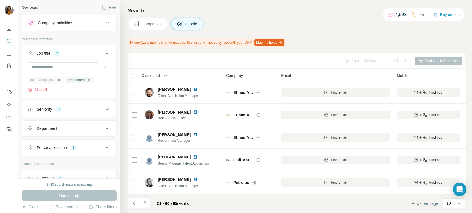
click at [61, 80] on icon "button" at bounding box center [59, 80] width 5 height 5
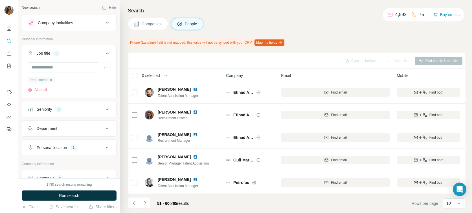
click at [51, 80] on icon "button" at bounding box center [51, 80] width 5 height 5
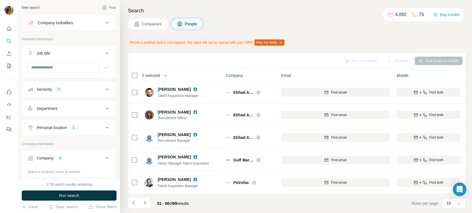
click at [65, 95] on button "Seniority 3" at bounding box center [69, 90] width 94 height 14
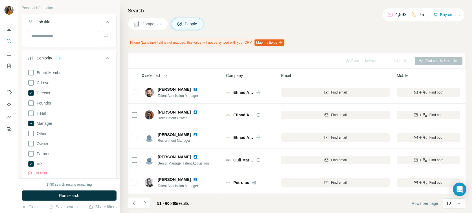
scroll to position [63, 0]
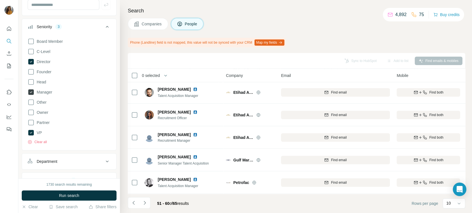
click at [36, 91] on span "Manager" at bounding box center [43, 92] width 18 height 6
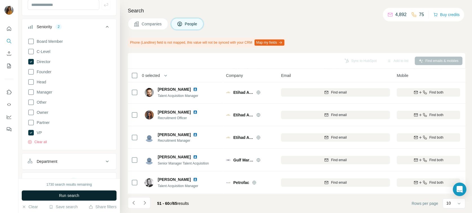
click at [76, 192] on button "Run search" at bounding box center [69, 196] width 95 height 10
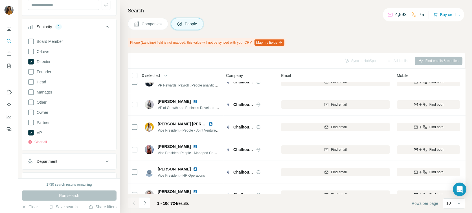
scroll to position [117, 0]
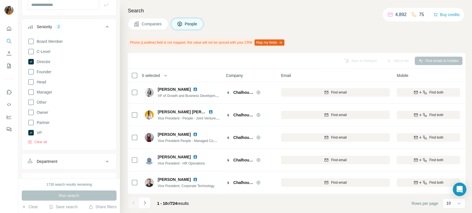
click at [104, 27] on icon at bounding box center [107, 26] width 7 height 7
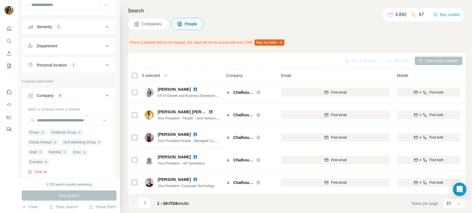
click at [37, 172] on button "Clear all" at bounding box center [37, 171] width 19 height 5
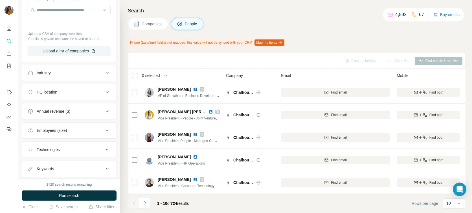
scroll to position [186, 0]
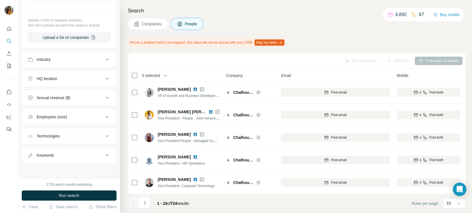
click at [61, 115] on div "Employees (size)" at bounding box center [52, 117] width 30 height 6
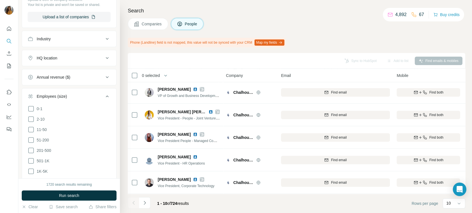
scroll to position [218, 0]
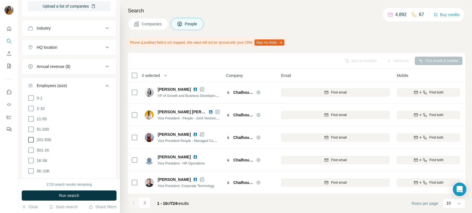
click at [45, 137] on span "201-500" at bounding box center [42, 140] width 17 height 6
click at [42, 149] on span "501-1K" at bounding box center [41, 150] width 15 height 6
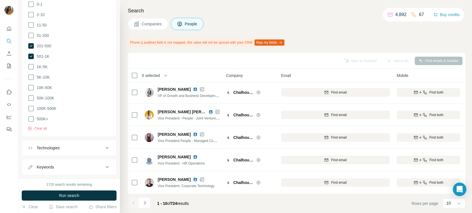
scroll to position [321, 0]
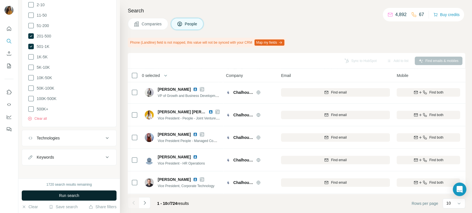
click at [82, 196] on button "Run search" at bounding box center [69, 196] width 95 height 10
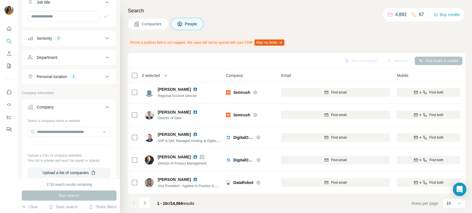
scroll to position [39, 0]
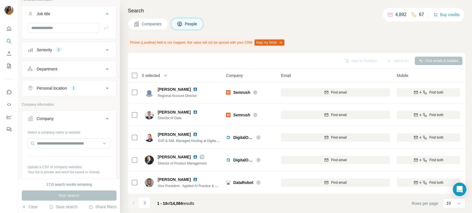
click at [81, 69] on div "Department" at bounding box center [66, 69] width 76 height 6
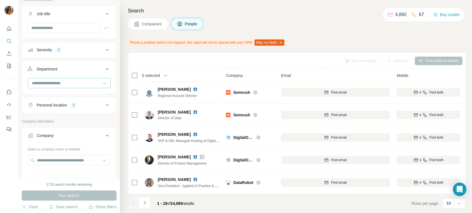
click at [69, 84] on input at bounding box center [66, 83] width 70 height 6
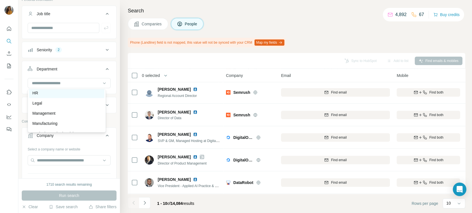
click at [56, 94] on div "HR" at bounding box center [66, 93] width 68 height 6
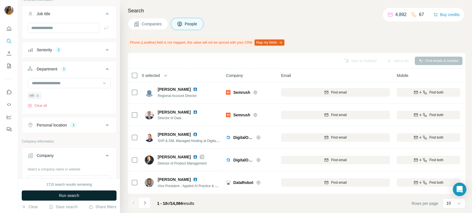
click at [94, 193] on button "Run search" at bounding box center [69, 196] width 95 height 10
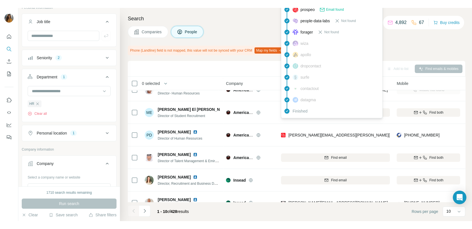
scroll to position [117, 0]
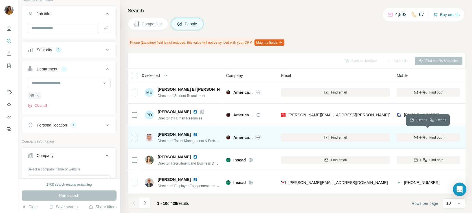
click at [426, 135] on icon "button" at bounding box center [424, 137] width 5 height 5
click at [193, 132] on img at bounding box center [195, 134] width 5 height 5
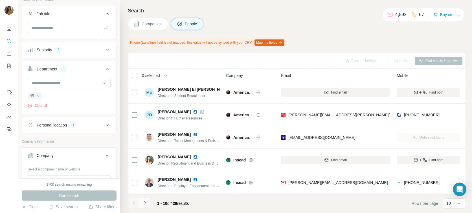
click at [145, 203] on icon "Navigate to next page" at bounding box center [144, 203] width 2 height 4
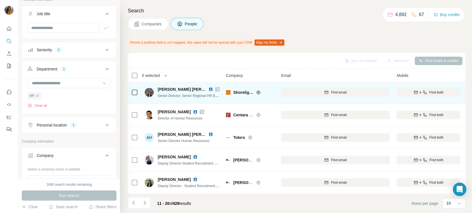
click at [211, 87] on img at bounding box center [210, 89] width 5 height 5
click at [431, 90] on span "Find both" at bounding box center [436, 92] width 14 height 5
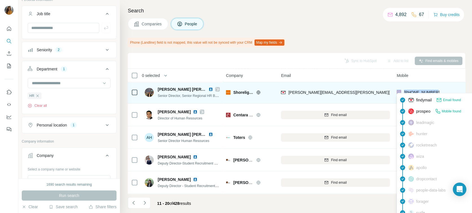
drag, startPoint x: 443, startPoint y: 89, endPoint x: 399, endPoint y: 91, distance: 43.5
click at [399, 91] on div "[PHONE_NUMBER]" at bounding box center [427, 93] width 63 height 16
copy div "[PHONE_NUMBER]"
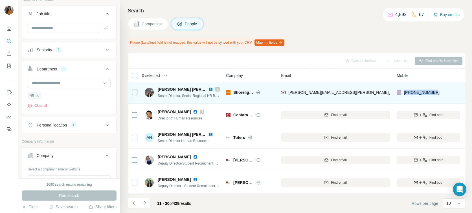
click at [209, 87] on img at bounding box center [210, 89] width 5 height 5
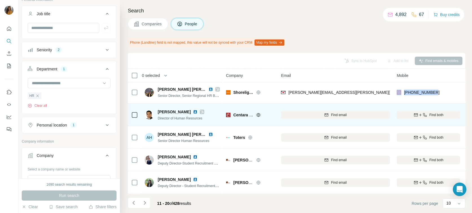
click at [194, 110] on img at bounding box center [195, 112] width 5 height 5
click at [426, 111] on button "Find both" at bounding box center [427, 115] width 63 height 8
click at [143, 201] on icon "Navigate to next page" at bounding box center [145, 203] width 6 height 6
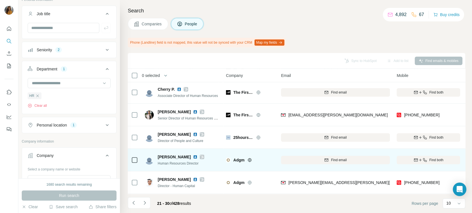
click at [197, 155] on img at bounding box center [195, 157] width 5 height 5
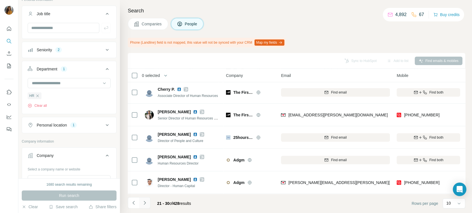
click at [142, 202] on icon "Navigate to next page" at bounding box center [145, 203] width 6 height 6
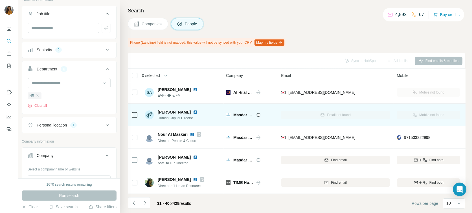
click at [196, 110] on img at bounding box center [195, 112] width 5 height 5
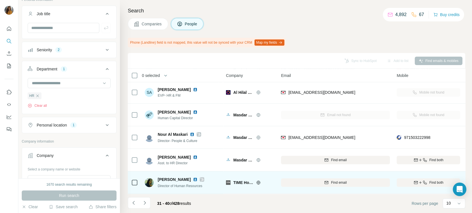
click at [193, 177] on img at bounding box center [195, 179] width 5 height 5
click at [434, 182] on button "Find both" at bounding box center [427, 182] width 63 height 8
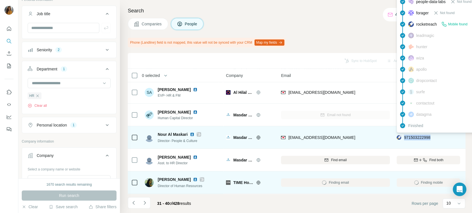
drag, startPoint x: 434, startPoint y: 136, endPoint x: 402, endPoint y: 136, distance: 31.9
click at [402, 136] on div "971503222998" at bounding box center [427, 138] width 63 height 16
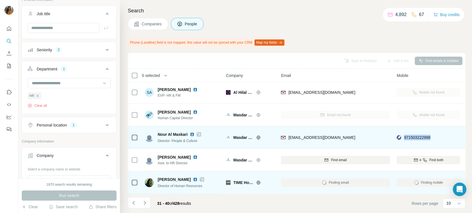
copy span "971503222998"
click at [191, 132] on img at bounding box center [192, 134] width 5 height 5
click at [193, 132] on img at bounding box center [192, 134] width 5 height 5
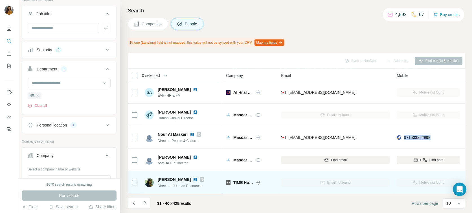
click at [193, 177] on img at bounding box center [195, 179] width 5 height 5
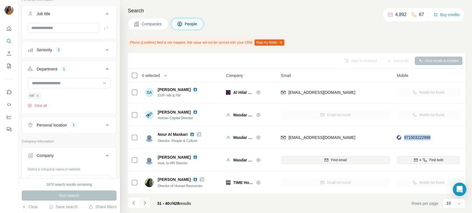
click at [144, 202] on icon "Navigate to next page" at bounding box center [145, 203] width 6 height 6
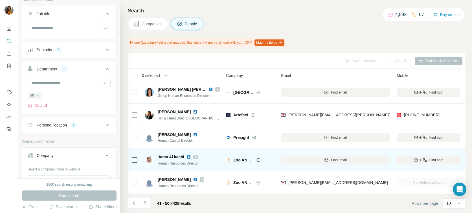
click at [188, 155] on img at bounding box center [188, 157] width 5 height 5
click at [435, 158] on span "Find both" at bounding box center [436, 160] width 14 height 5
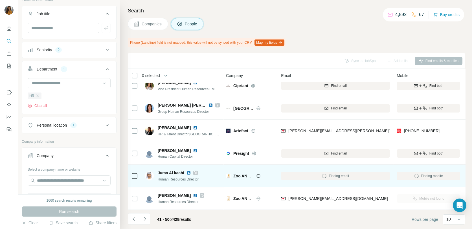
scroll to position [101, 0]
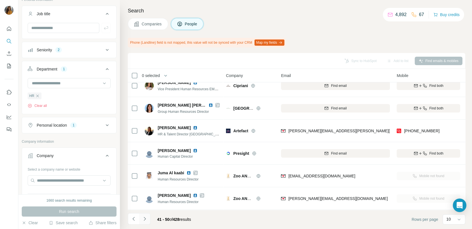
click at [143, 217] on icon "Navigate to next page" at bounding box center [145, 219] width 6 height 6
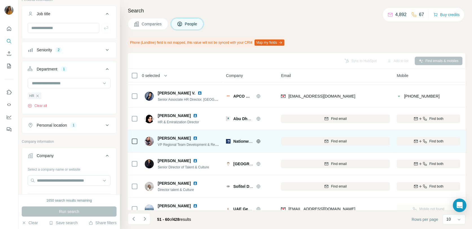
scroll to position [0, 0]
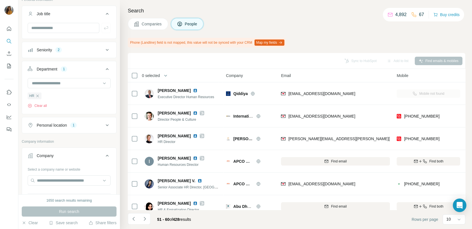
click at [176, 67] on div "Sync to HubSpot Add to list Find emails & mobiles" at bounding box center [296, 61] width 337 height 16
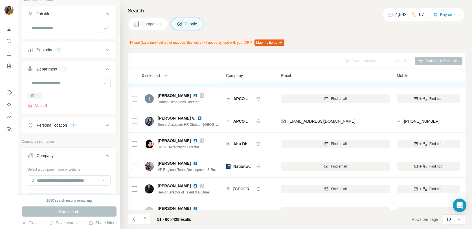
scroll to position [94, 0]
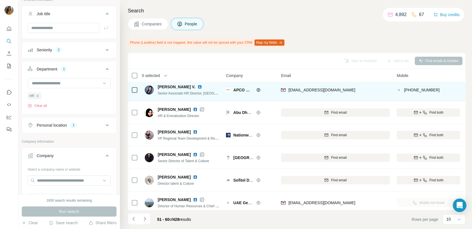
click at [197, 87] on img at bounding box center [199, 87] width 5 height 5
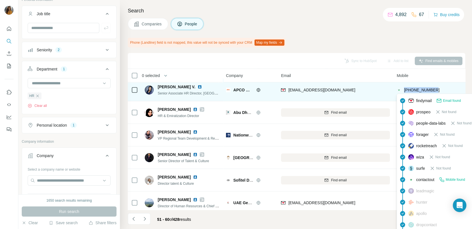
drag, startPoint x: 431, startPoint y: 90, endPoint x: 403, endPoint y: 89, distance: 27.9
click at [403, 89] on div "[PHONE_NUMBER]" at bounding box center [427, 90] width 63 height 16
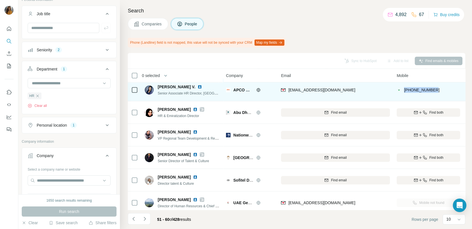
copy span "[PHONE_NUMBER]"
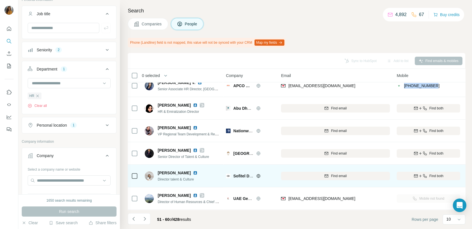
scroll to position [101, 0]
